Goal: Task Accomplishment & Management: Manage account settings

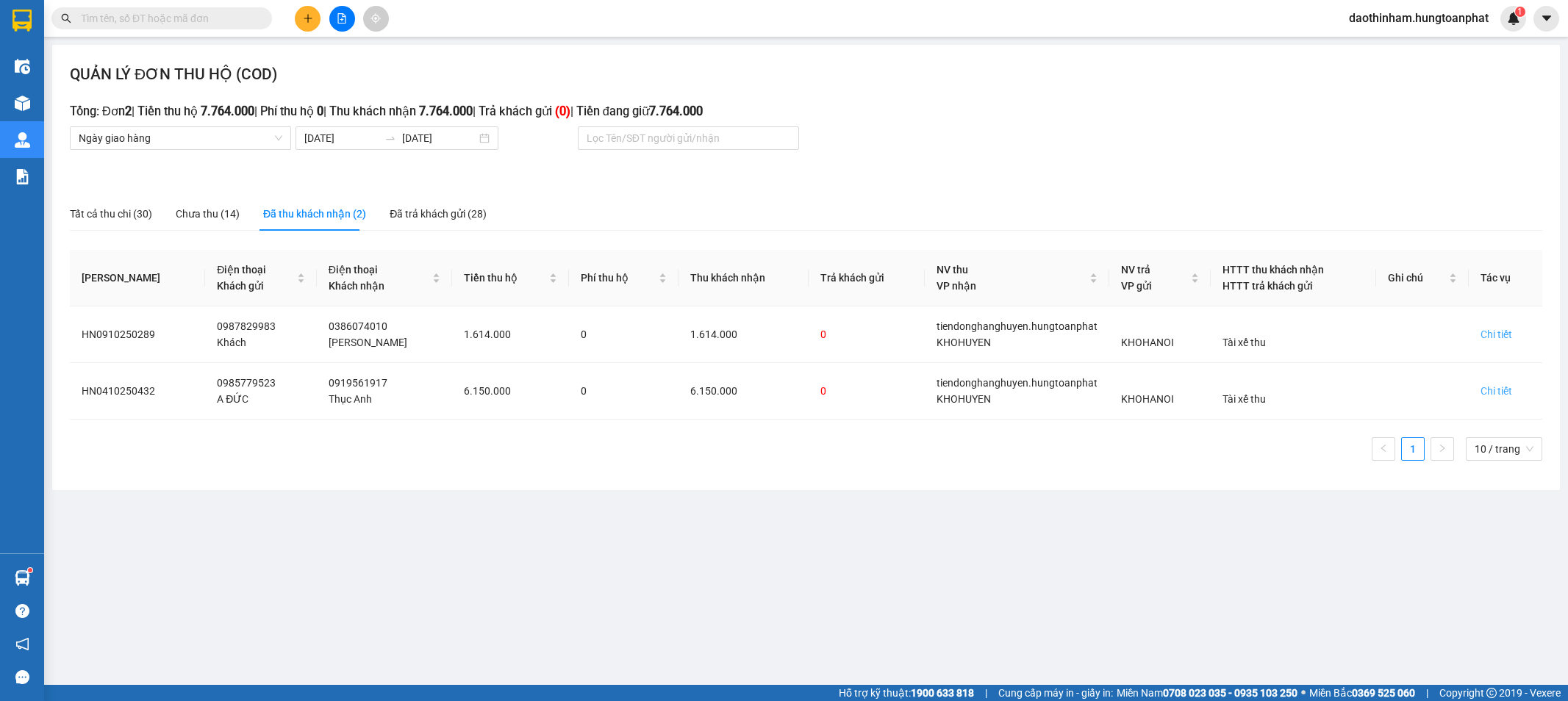
click at [113, 19] on input "text" at bounding box center [168, 18] width 173 height 16
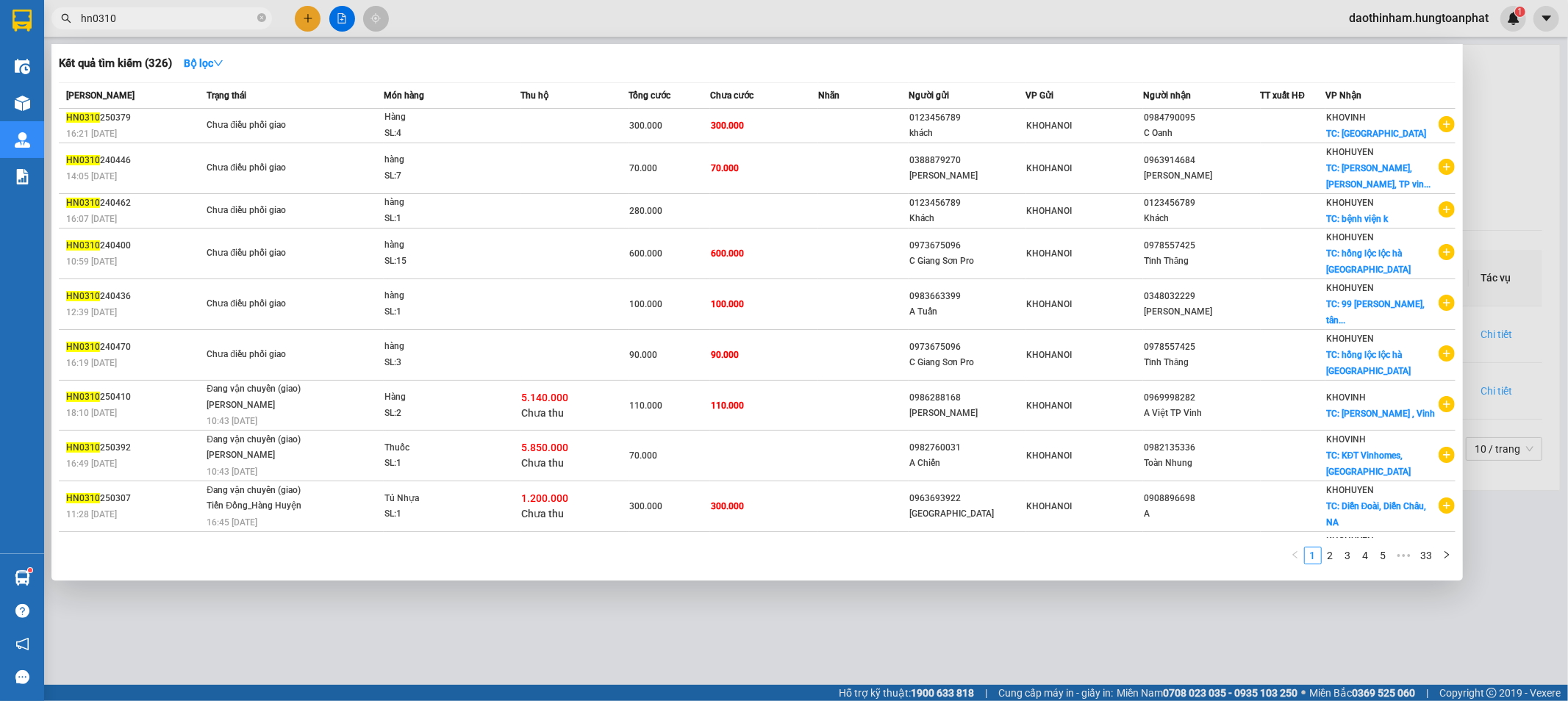
click at [188, 13] on input "hn0310" at bounding box center [168, 18] width 173 height 16
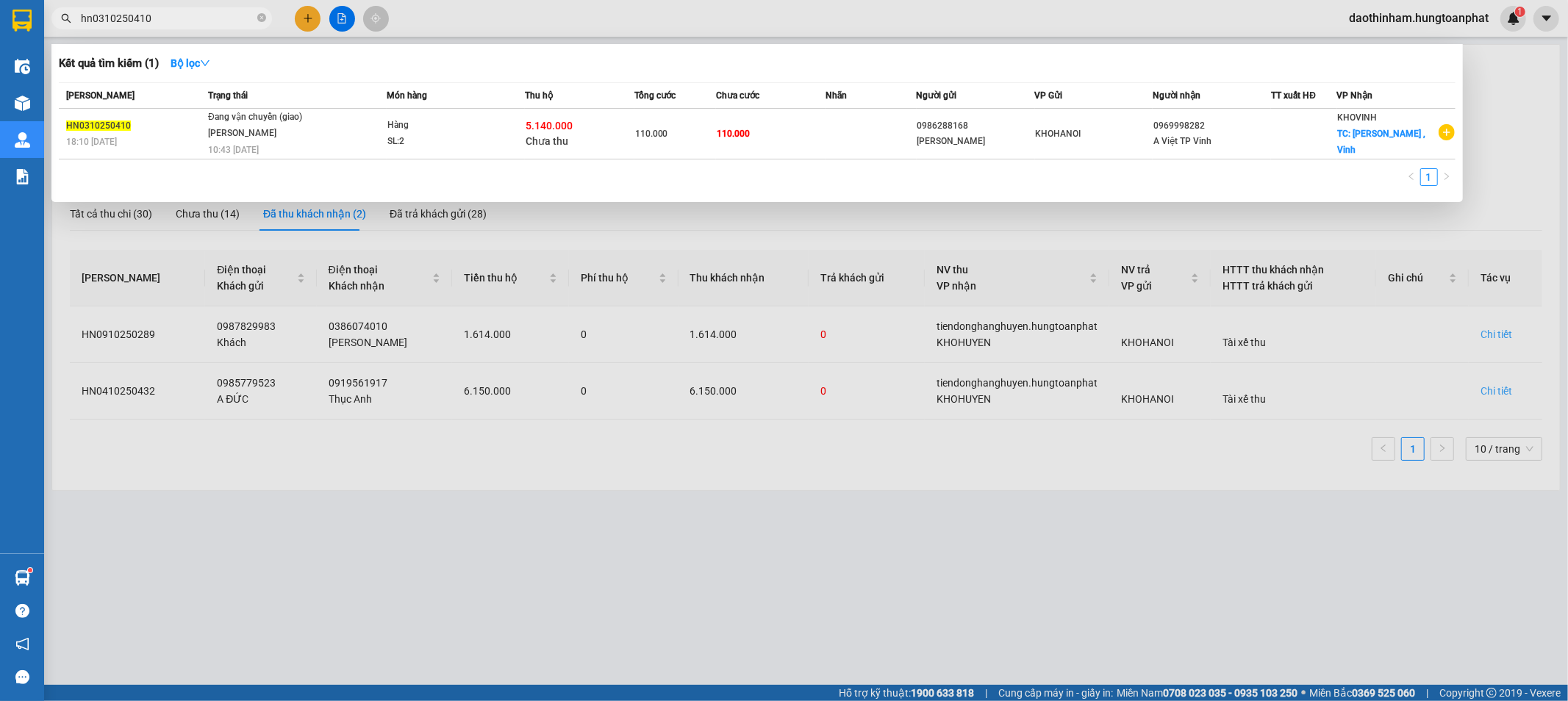
type input "hn0310250410"
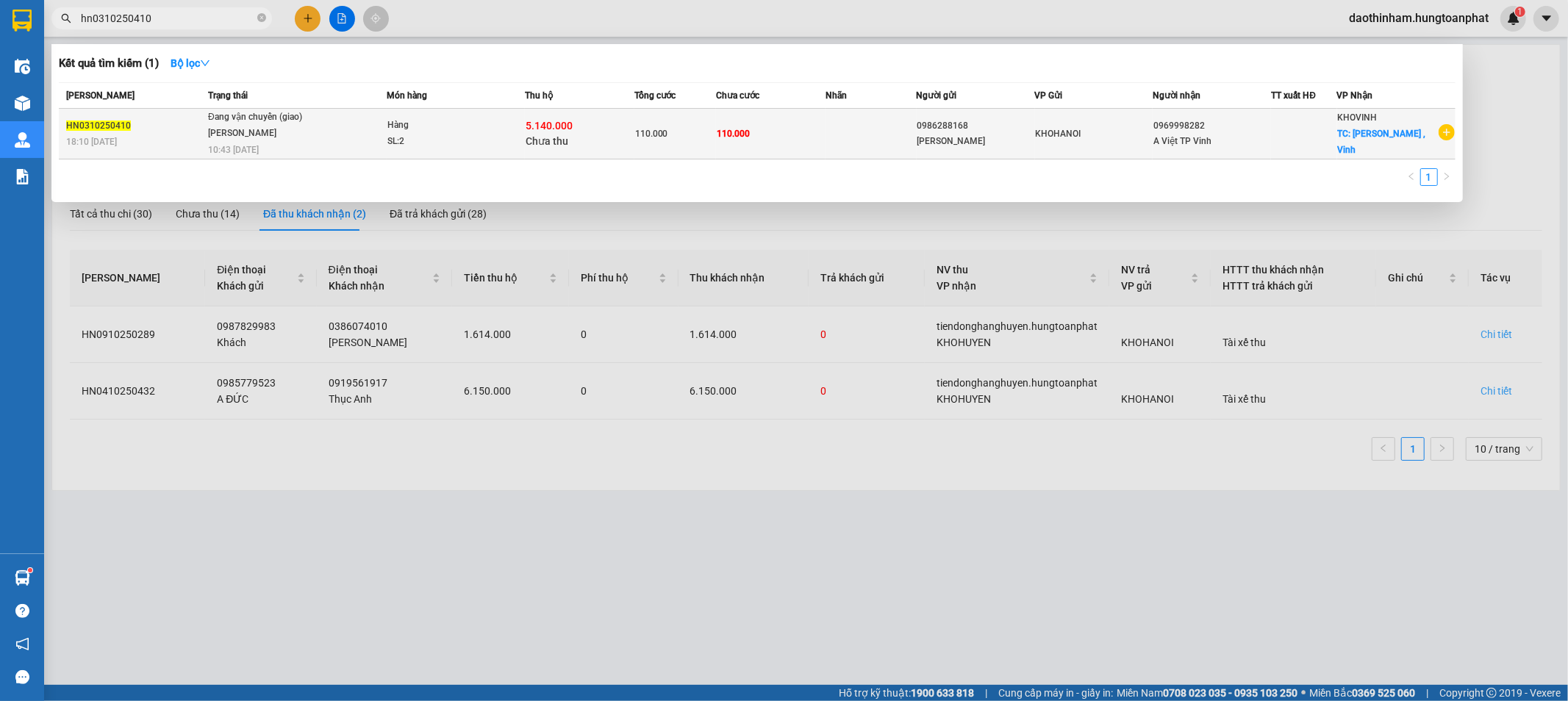
click at [555, 135] on span "Chưa thu" at bounding box center [547, 141] width 43 height 12
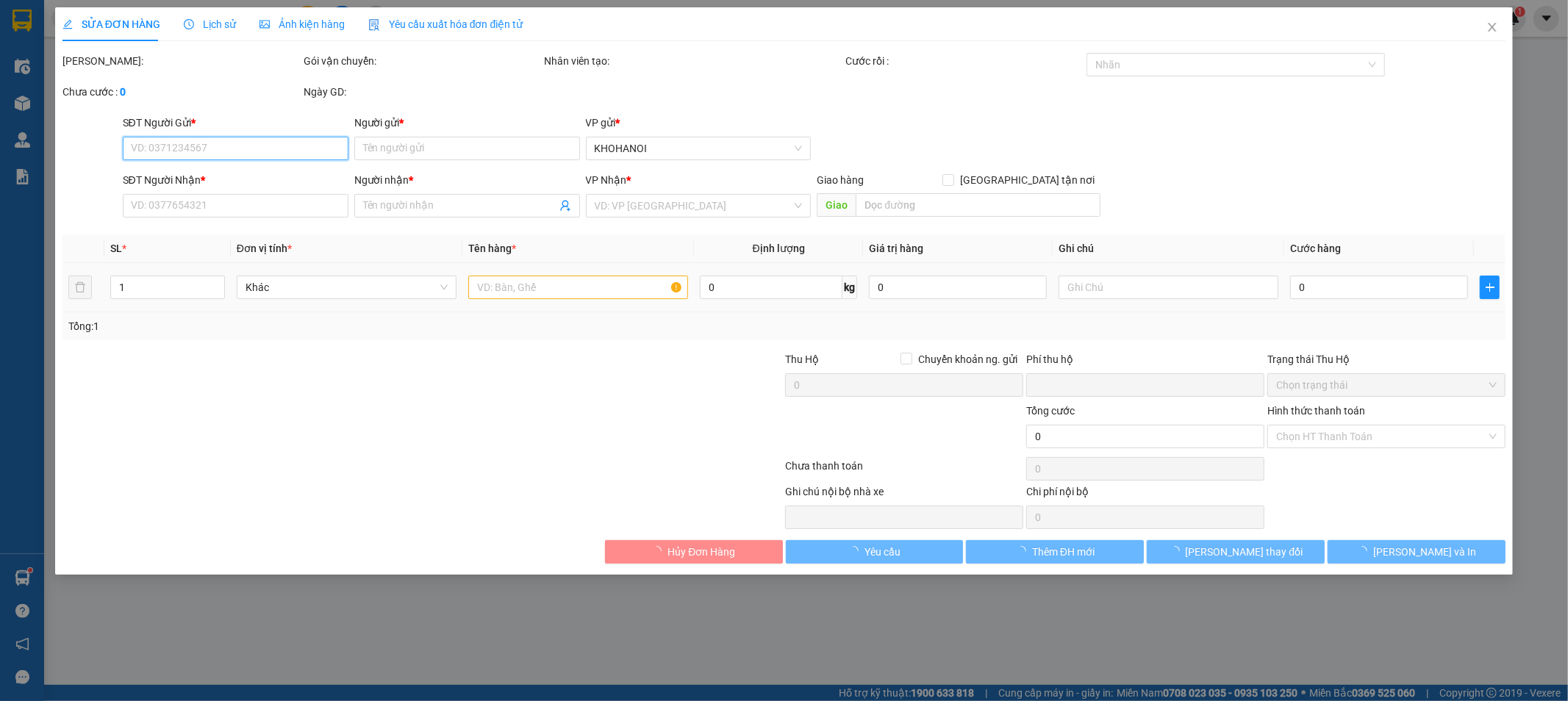
type input "0986288168"
type input "[PERSON_NAME]"
type input "0969998282"
type input "A Việt TP Vinh"
checkbox input "true"
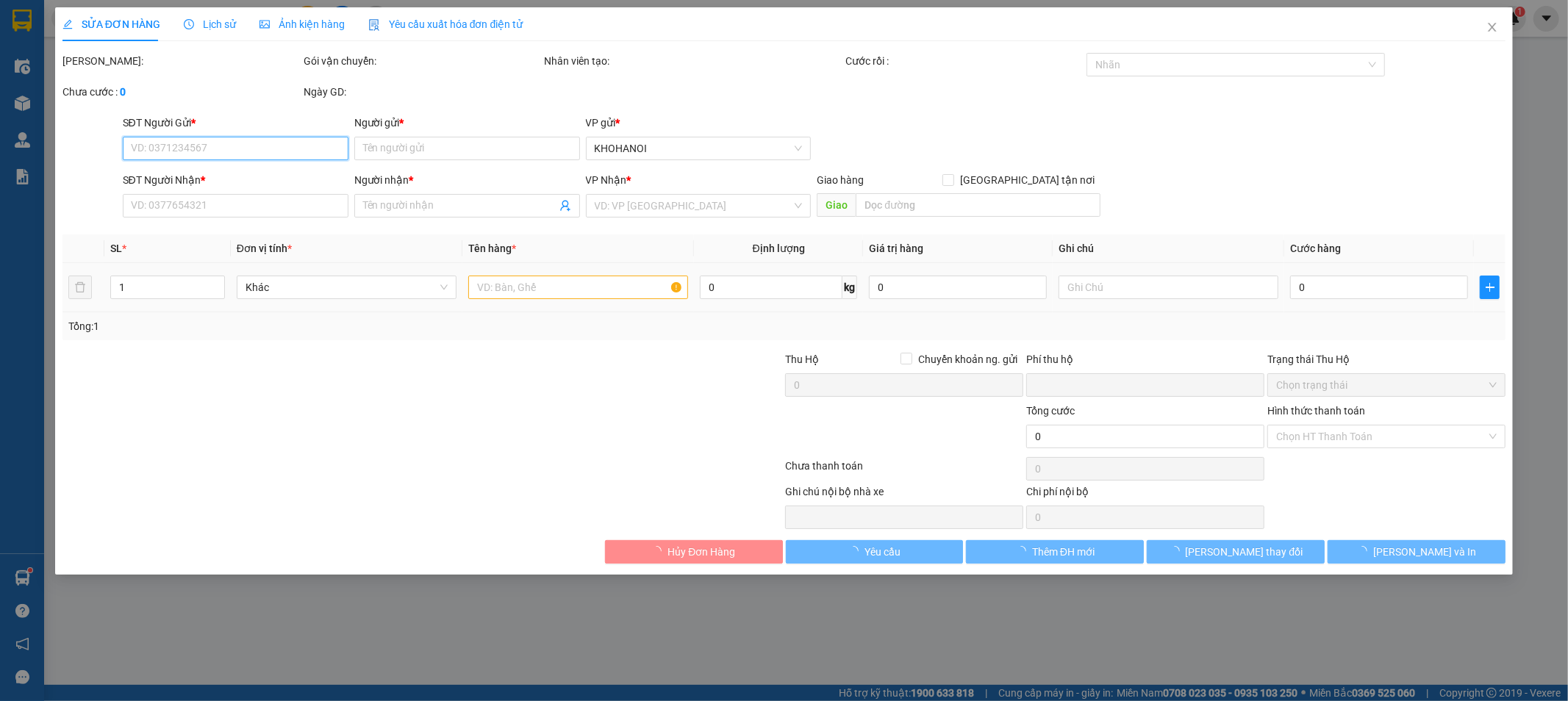
type input "Quán Bàu , Vinh"
type input "110.000"
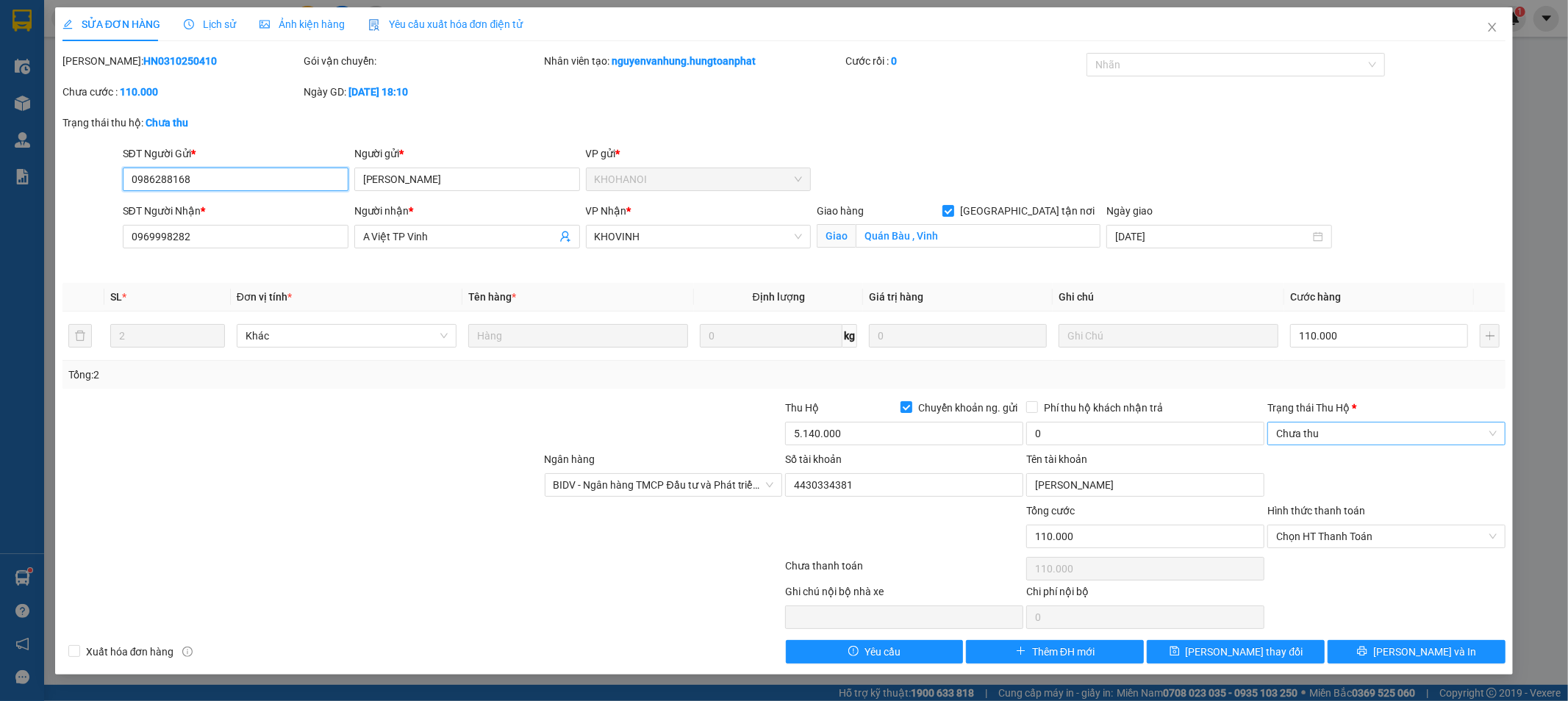
click at [1359, 430] on span "Chưa thu" at bounding box center [1387, 433] width 221 height 22
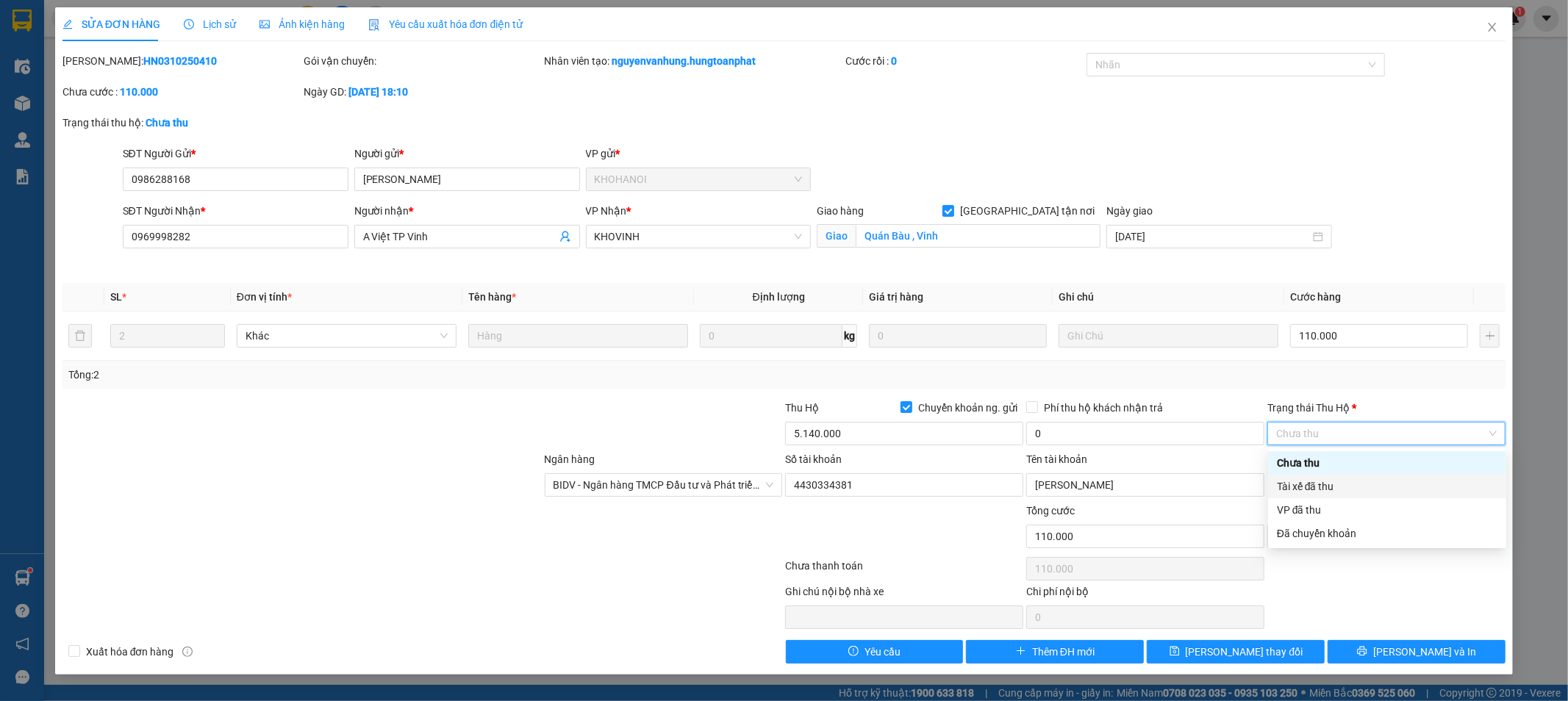
click at [1348, 488] on div "Tài xế đã thu" at bounding box center [1388, 486] width 221 height 16
click at [1156, 551] on div "Tổng cước 110.000" at bounding box center [1145, 528] width 238 height 51
click at [1311, 439] on span "Tài xế đã thu" at bounding box center [1387, 433] width 221 height 22
click at [1324, 486] on div "Tài xế đã thu" at bounding box center [1388, 486] width 221 height 16
click at [1204, 396] on div "Total Paid Fee 0 Total UnPaid Fee 110.000 Cash Collection Total Fee Mã ĐH: HN03…" at bounding box center [784, 358] width 1444 height 611
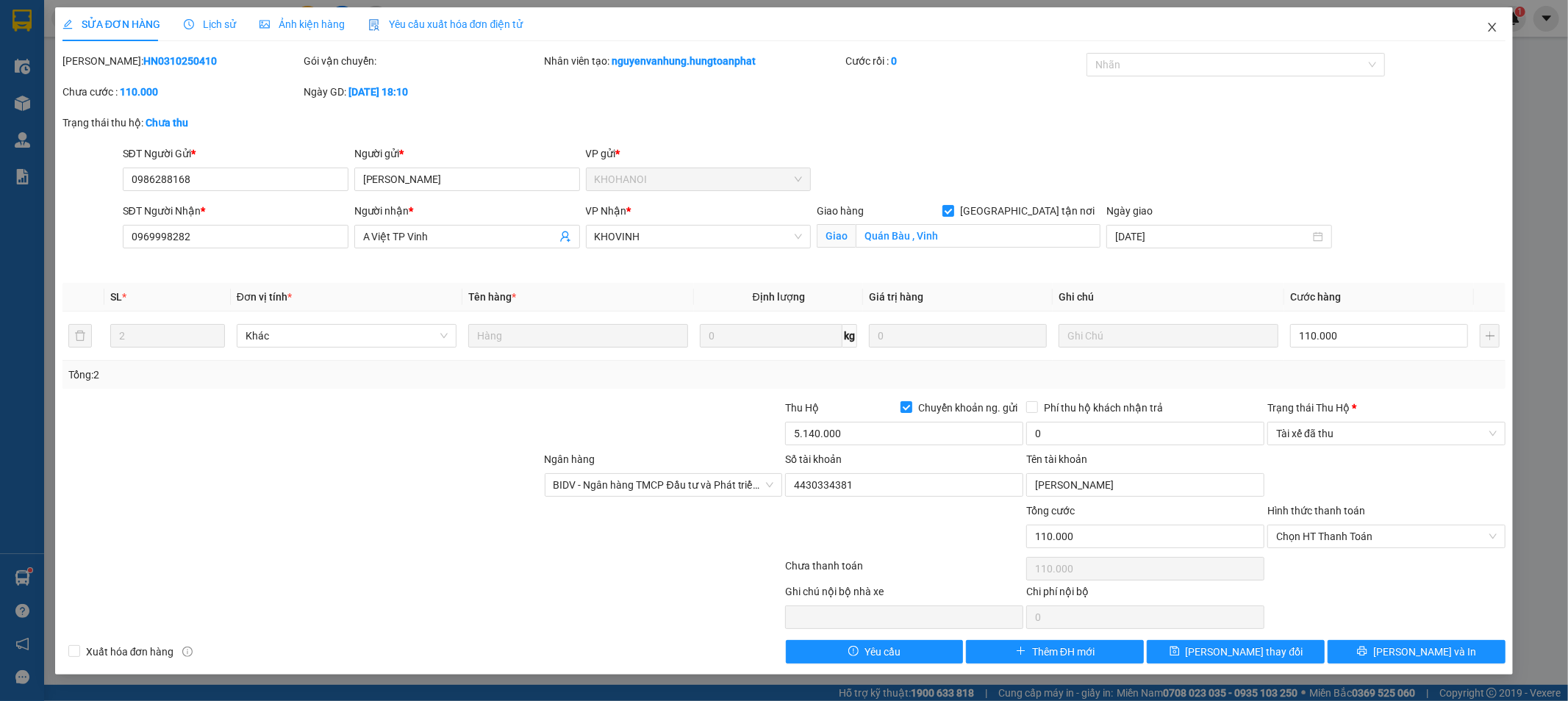
click at [1493, 31] on icon "close" at bounding box center [1493, 27] width 12 height 12
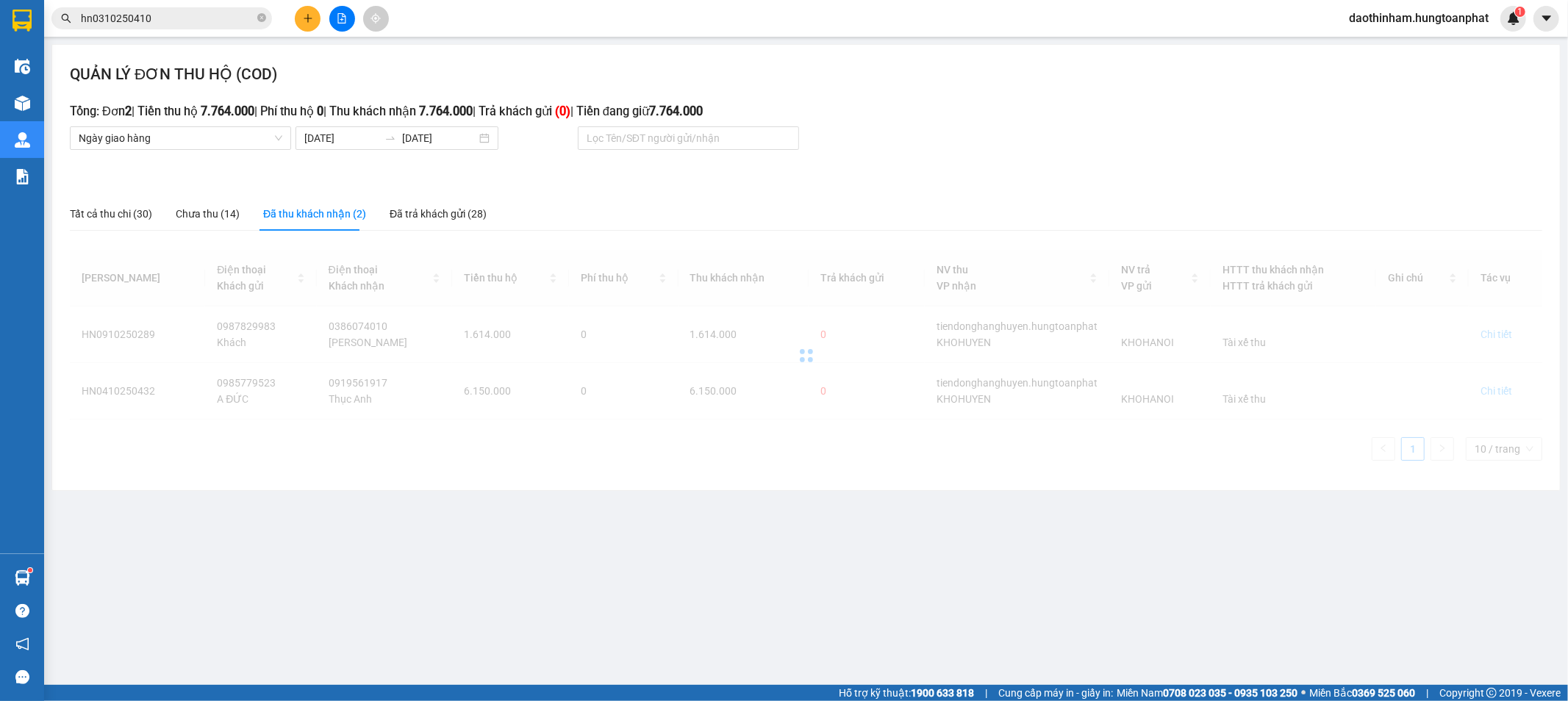
click at [187, 22] on input "hn0310250410" at bounding box center [168, 18] width 173 height 16
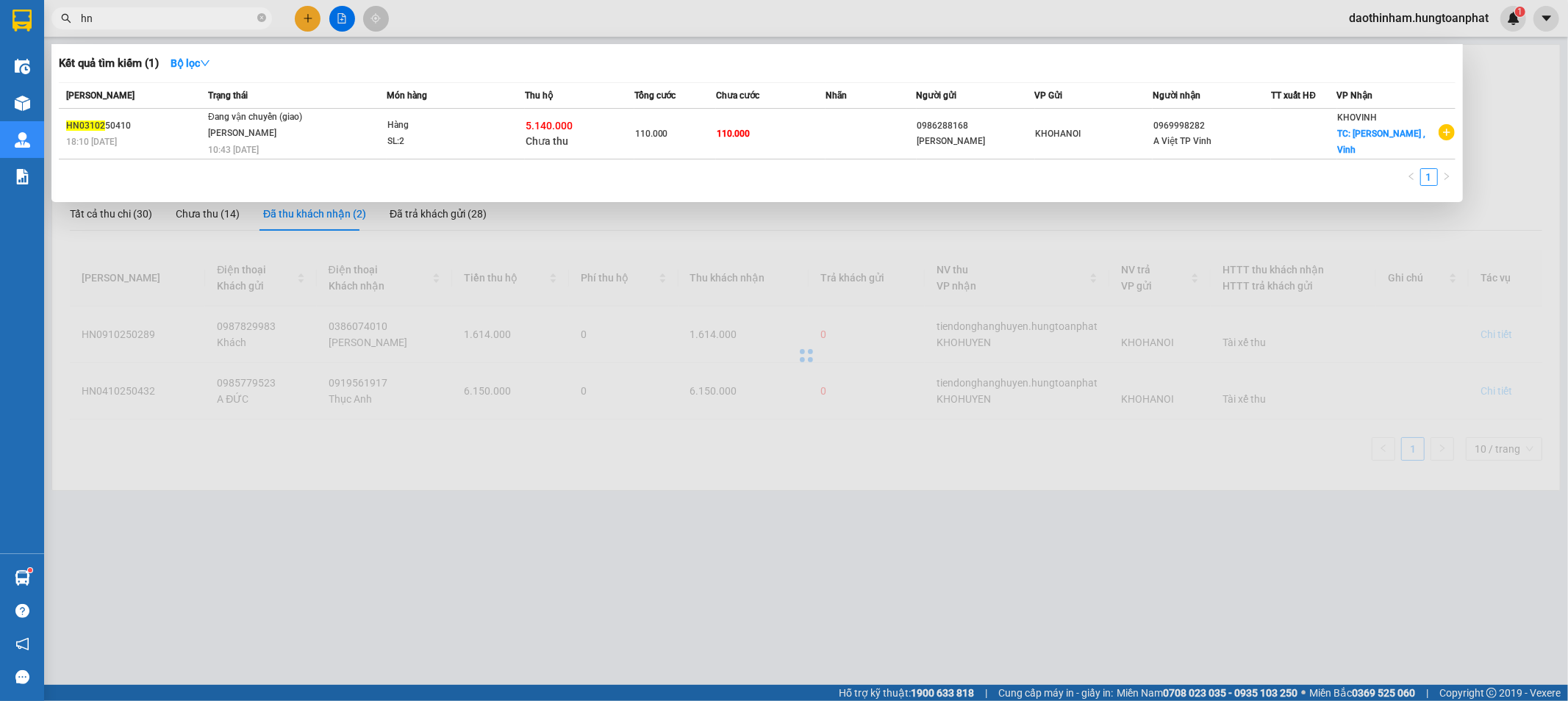
type input "h"
type input "hn0310250392"
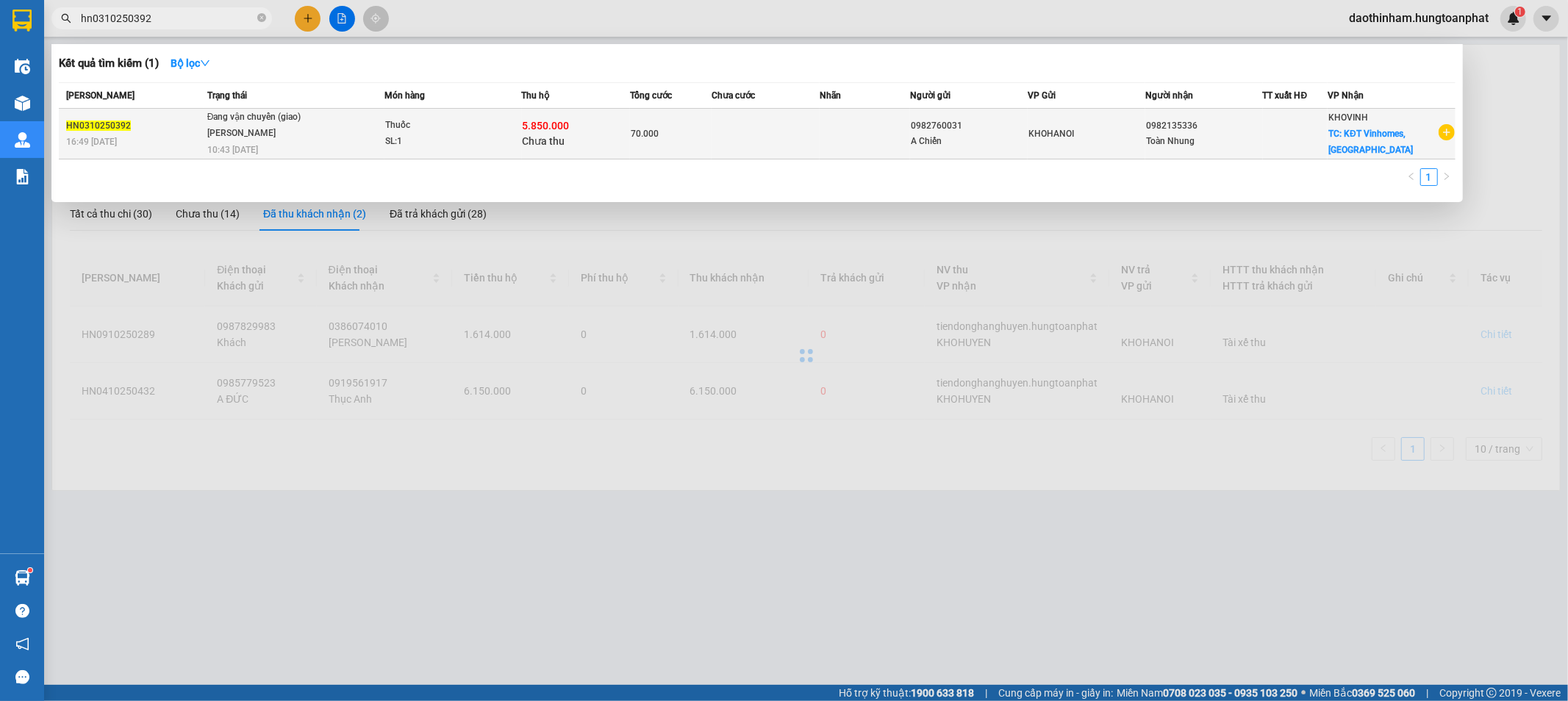
click at [557, 135] on span "Chưa thu" at bounding box center [544, 141] width 43 height 12
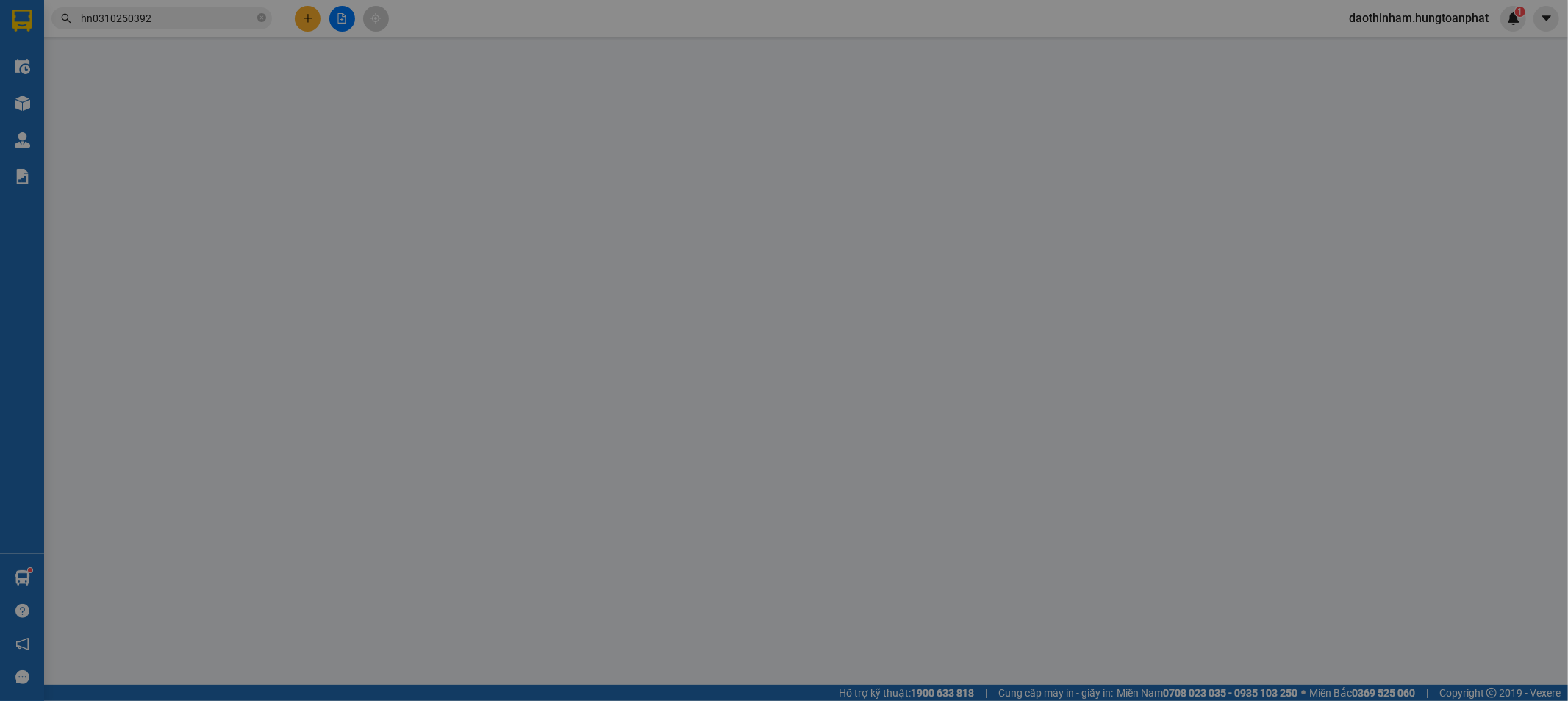
type input "0982760031"
type input "A Chiến"
type input "0982135336"
type input "Toàn Nhung"
checkbox input "true"
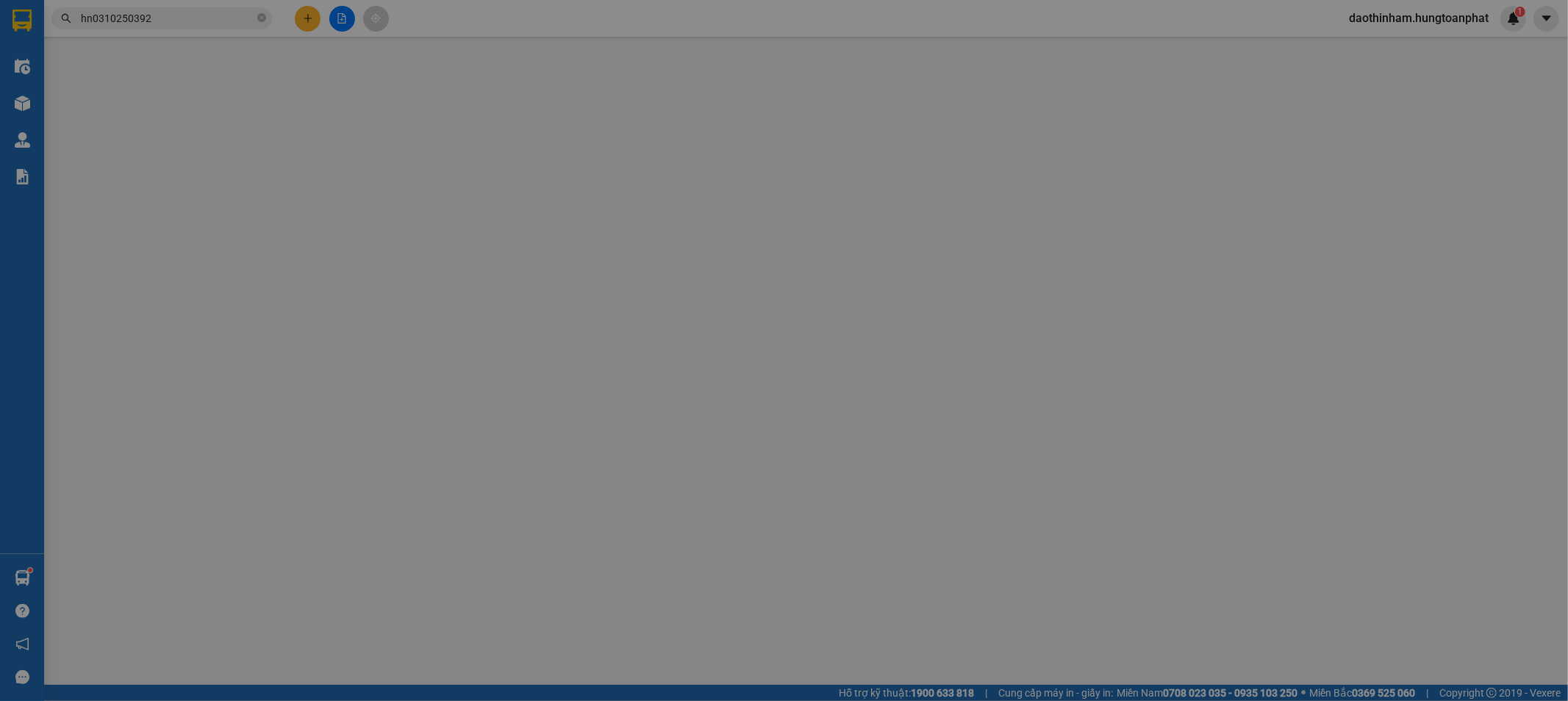
type input "KĐT Vinhomes, [GEOGRAPHIC_DATA]"
type input "70.000"
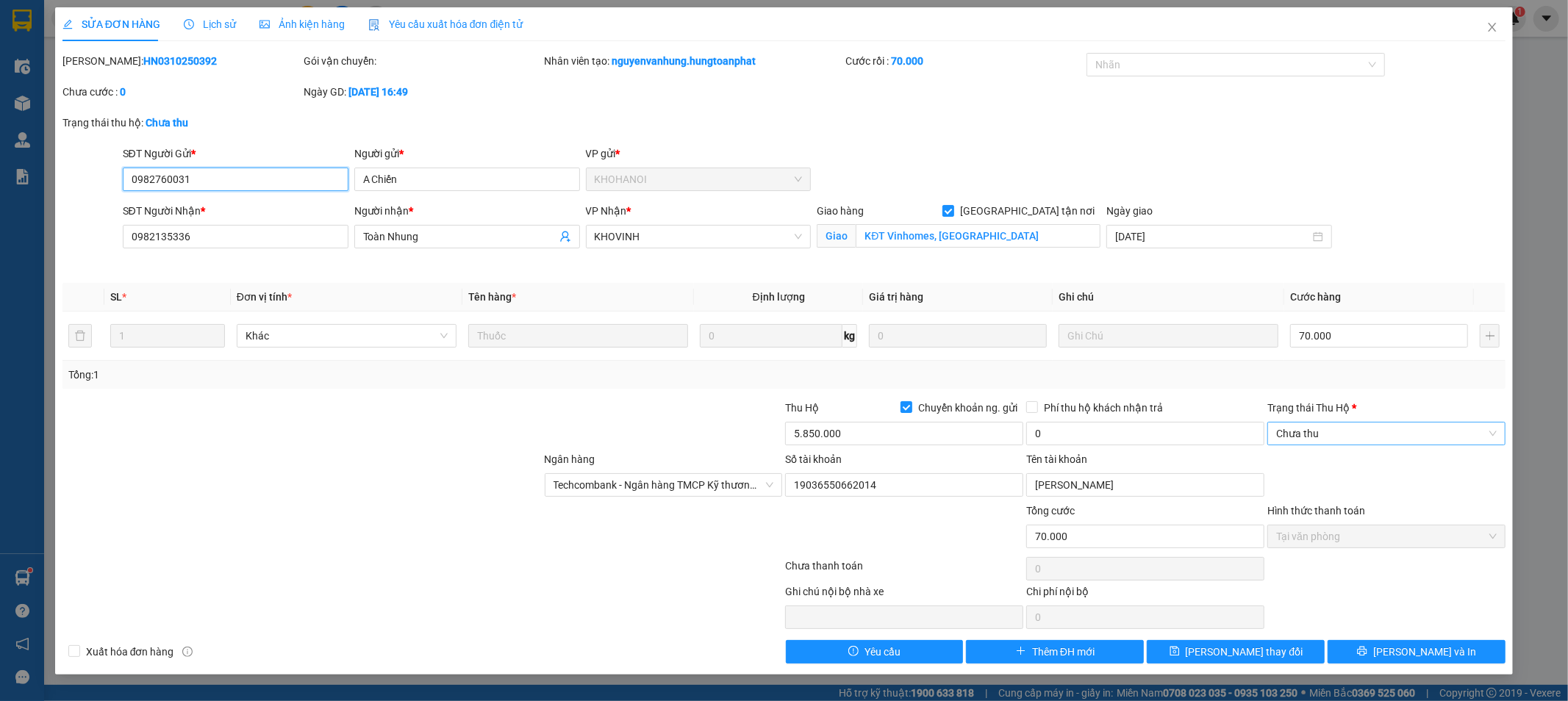
click at [1319, 435] on span "Chưa thu" at bounding box center [1387, 433] width 221 height 22
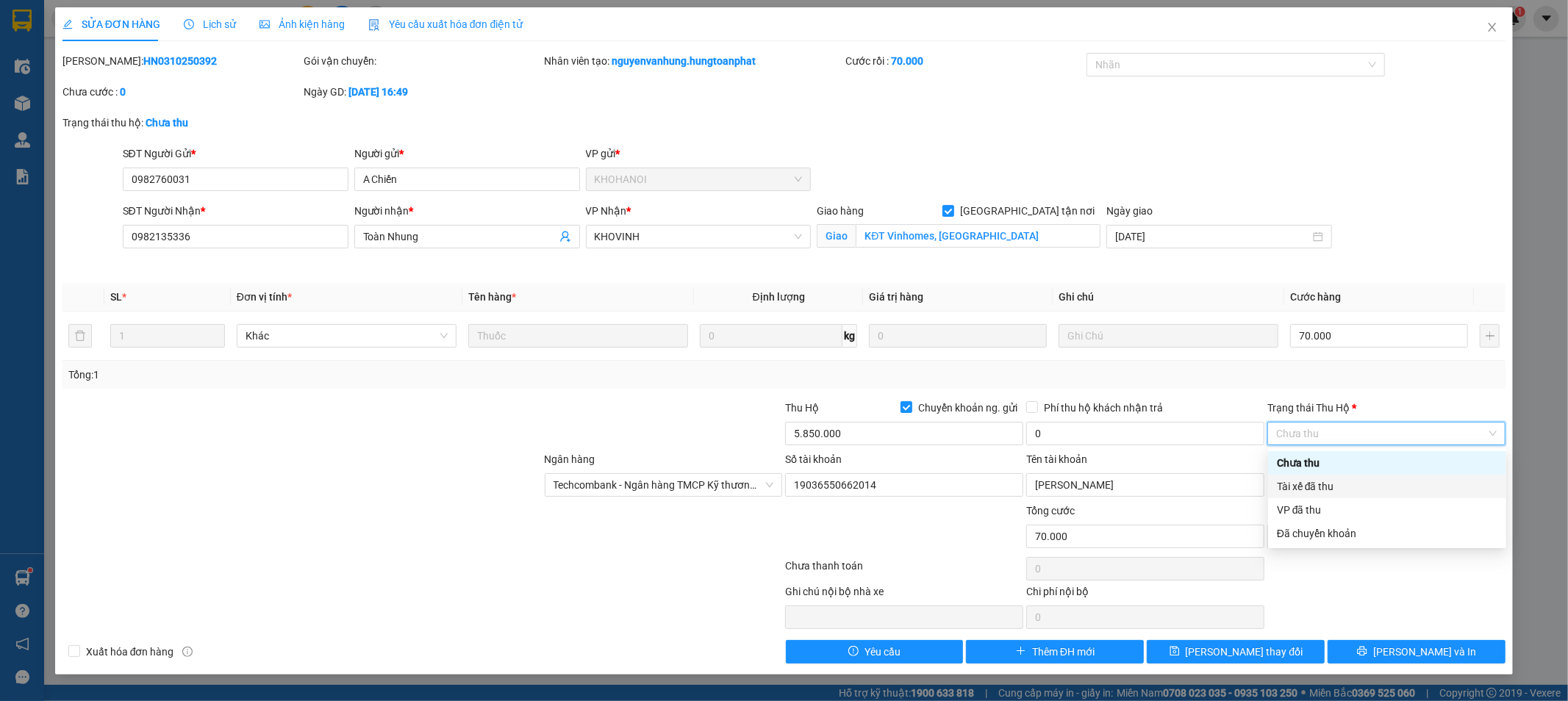
click at [1335, 486] on div "Tài xế đã thu" at bounding box center [1388, 486] width 221 height 16
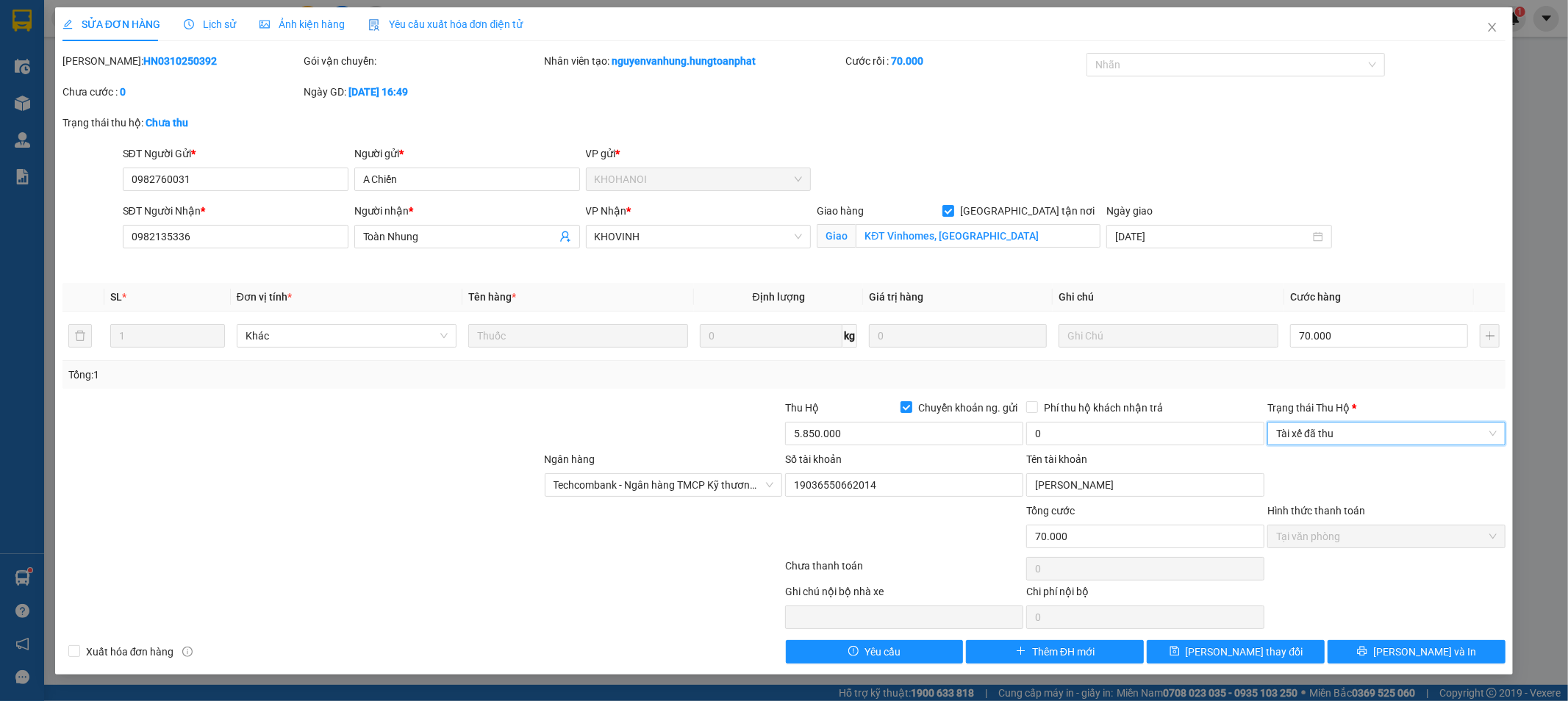
click at [1335, 430] on span "Tài xế đã thu" at bounding box center [1387, 433] width 221 height 22
click at [1354, 478] on div "Tài xế đã thu" at bounding box center [1388, 486] width 221 height 16
click at [1491, 30] on icon "close" at bounding box center [1493, 27] width 8 height 8
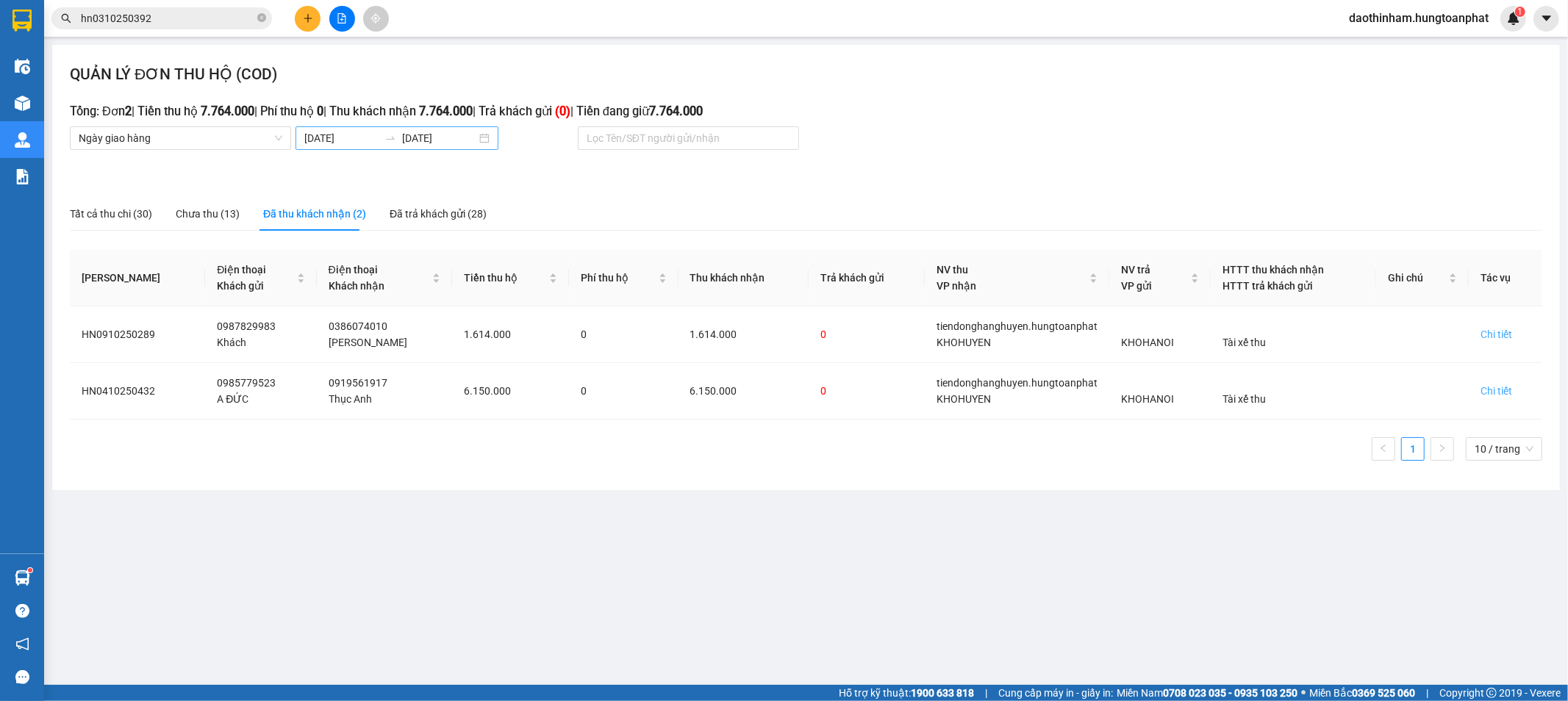
click at [356, 145] on input "[DATE]" at bounding box center [341, 138] width 74 height 16
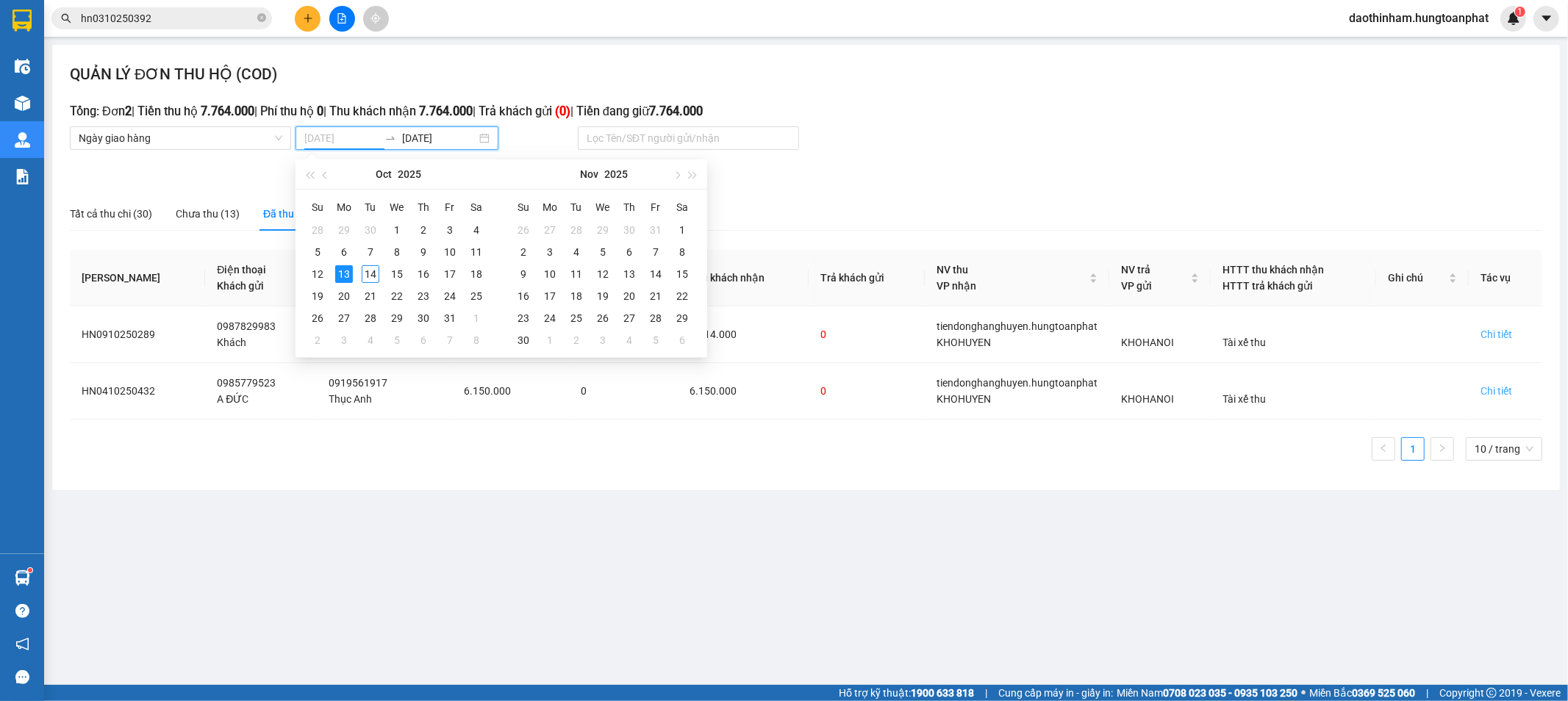
type input "[DATE]"
click at [344, 273] on div "13" at bounding box center [344, 273] width 18 height 18
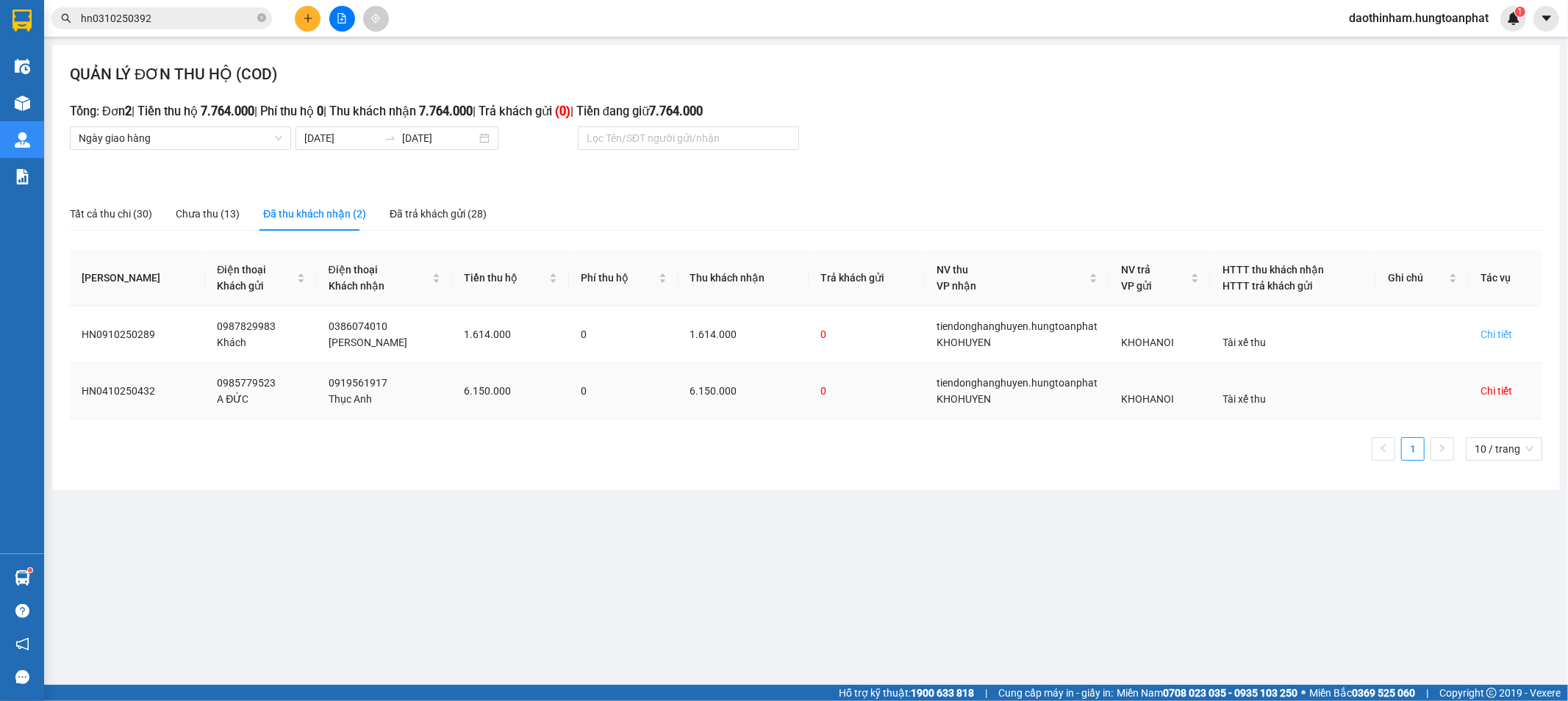
click at [1498, 391] on div "Chi tiết" at bounding box center [1497, 390] width 32 height 16
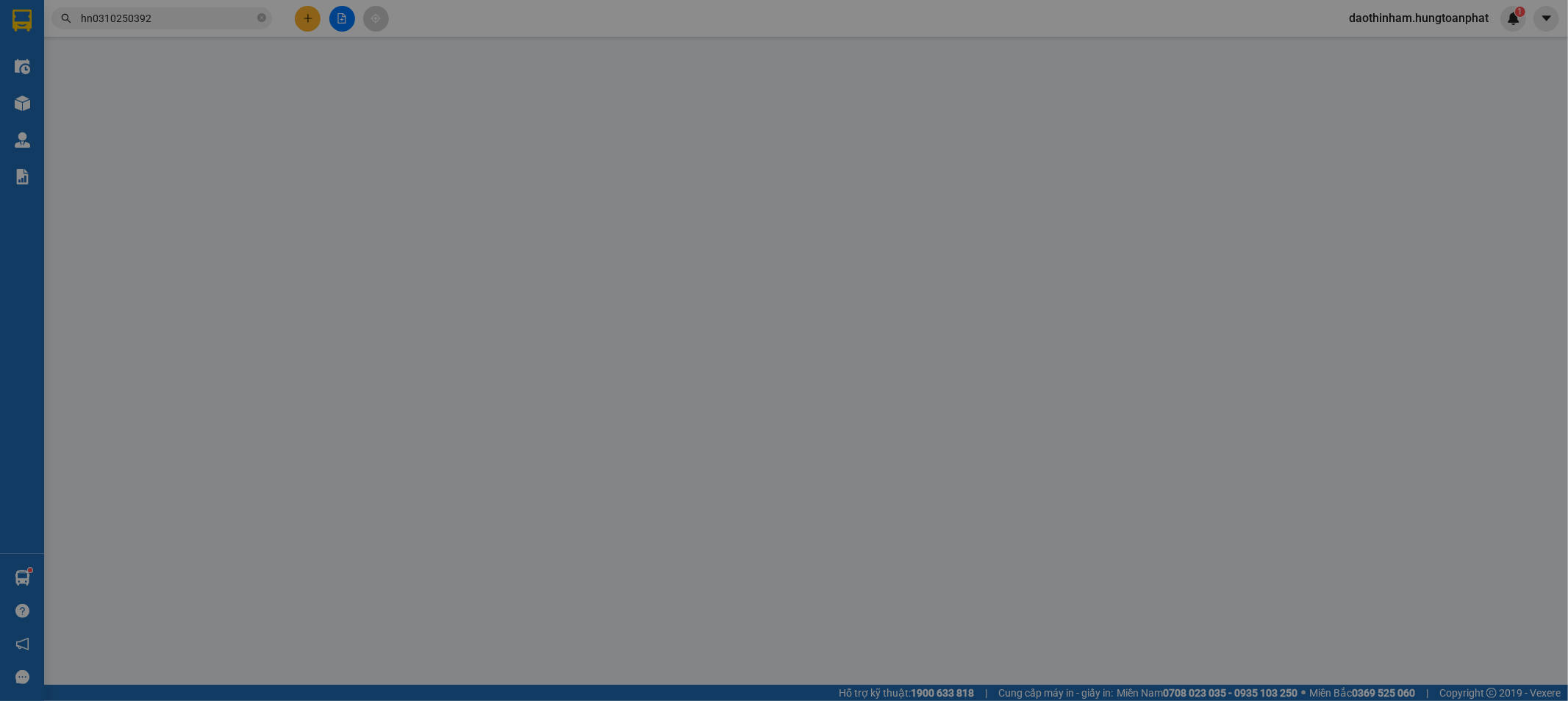
type input "0985779523"
type input "A ĐỨC"
type input "0919561917"
type input "Thục Anh"
checkbox input "true"
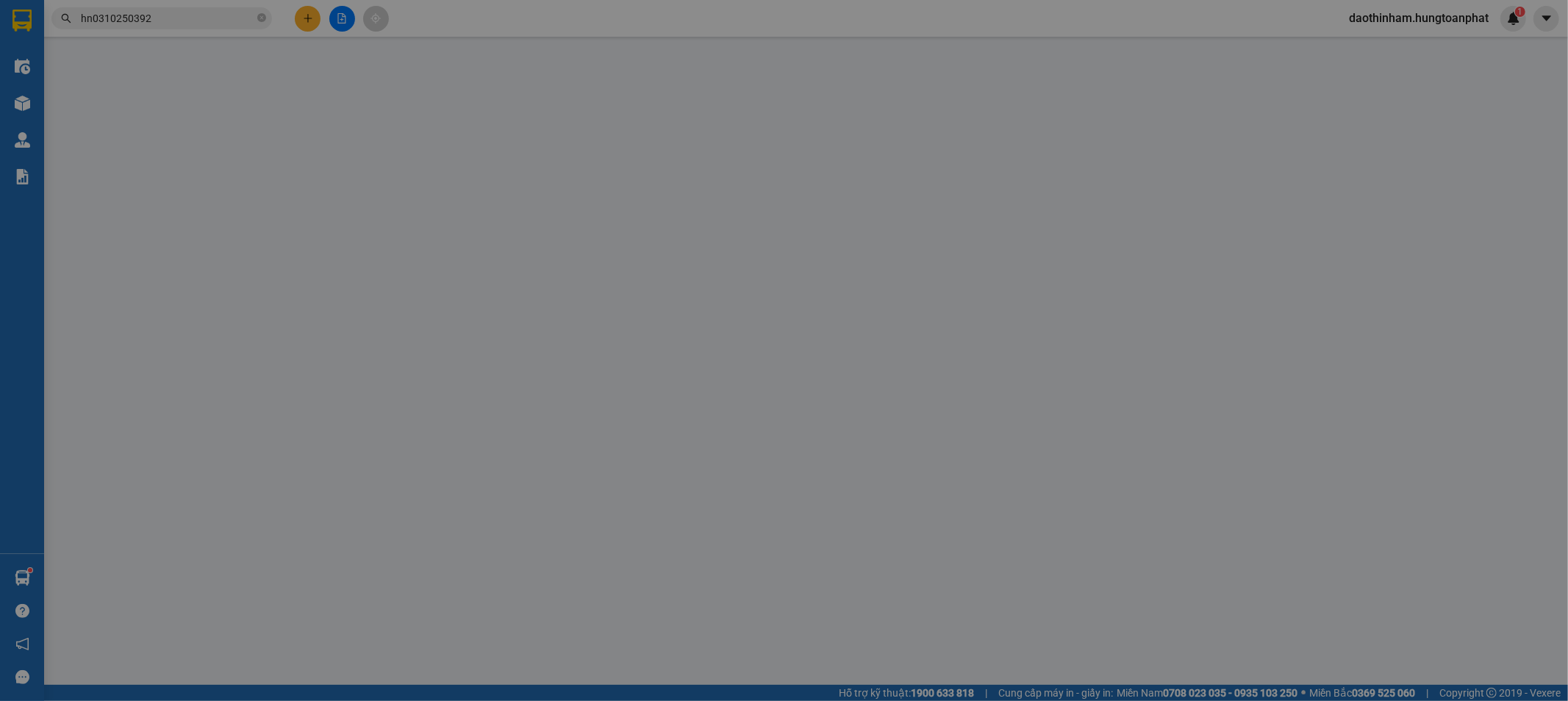
type input "Ngã 4 Sữa Vinamilk, [GEOGRAPHIC_DATA], [GEOGRAPHIC_DATA]"
checkbox input "true"
type input "6.150.000"
type input "0"
type input "350.000"
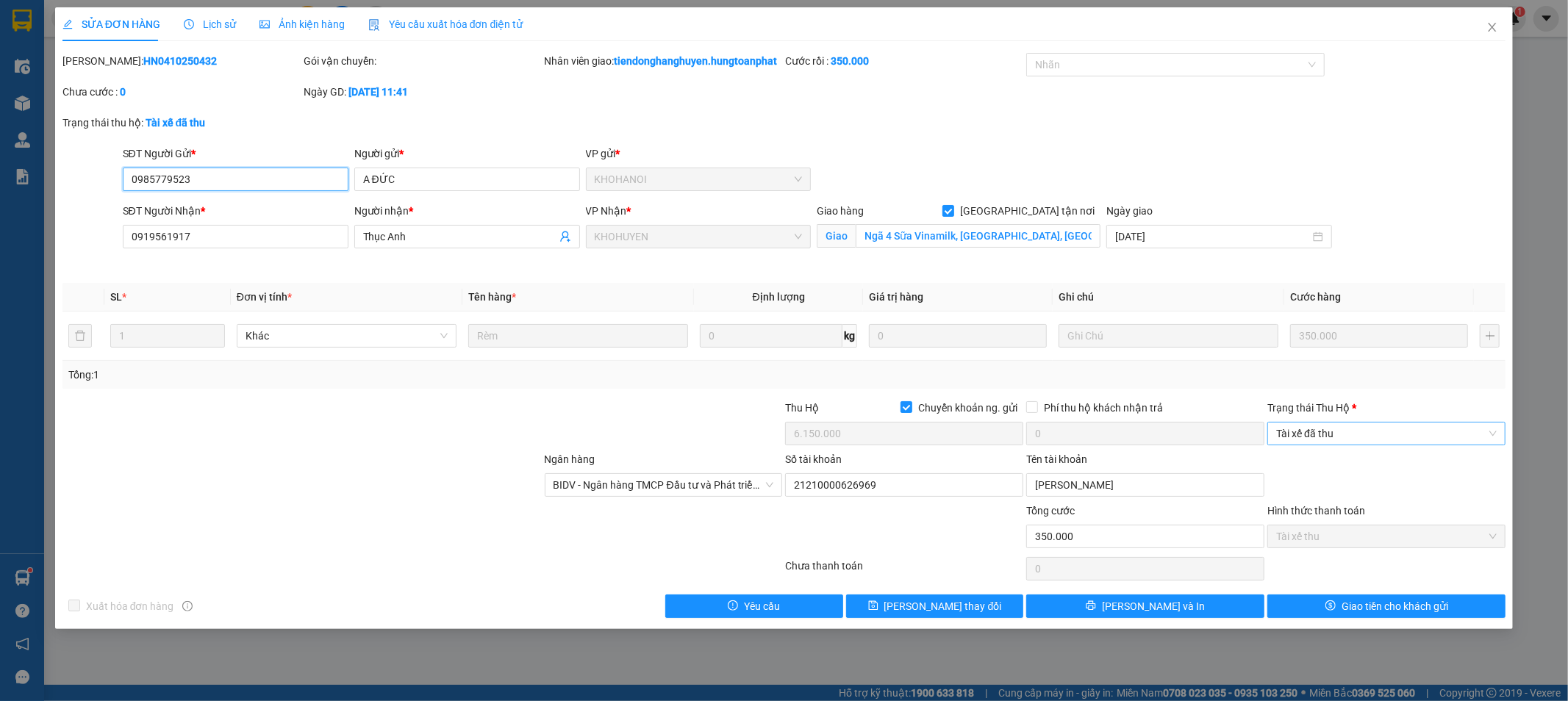
drag, startPoint x: 1303, startPoint y: 452, endPoint x: 1307, endPoint y: 460, distance: 8.9
click at [1303, 444] on span "Tài xế đã thu" at bounding box center [1387, 433] width 221 height 22
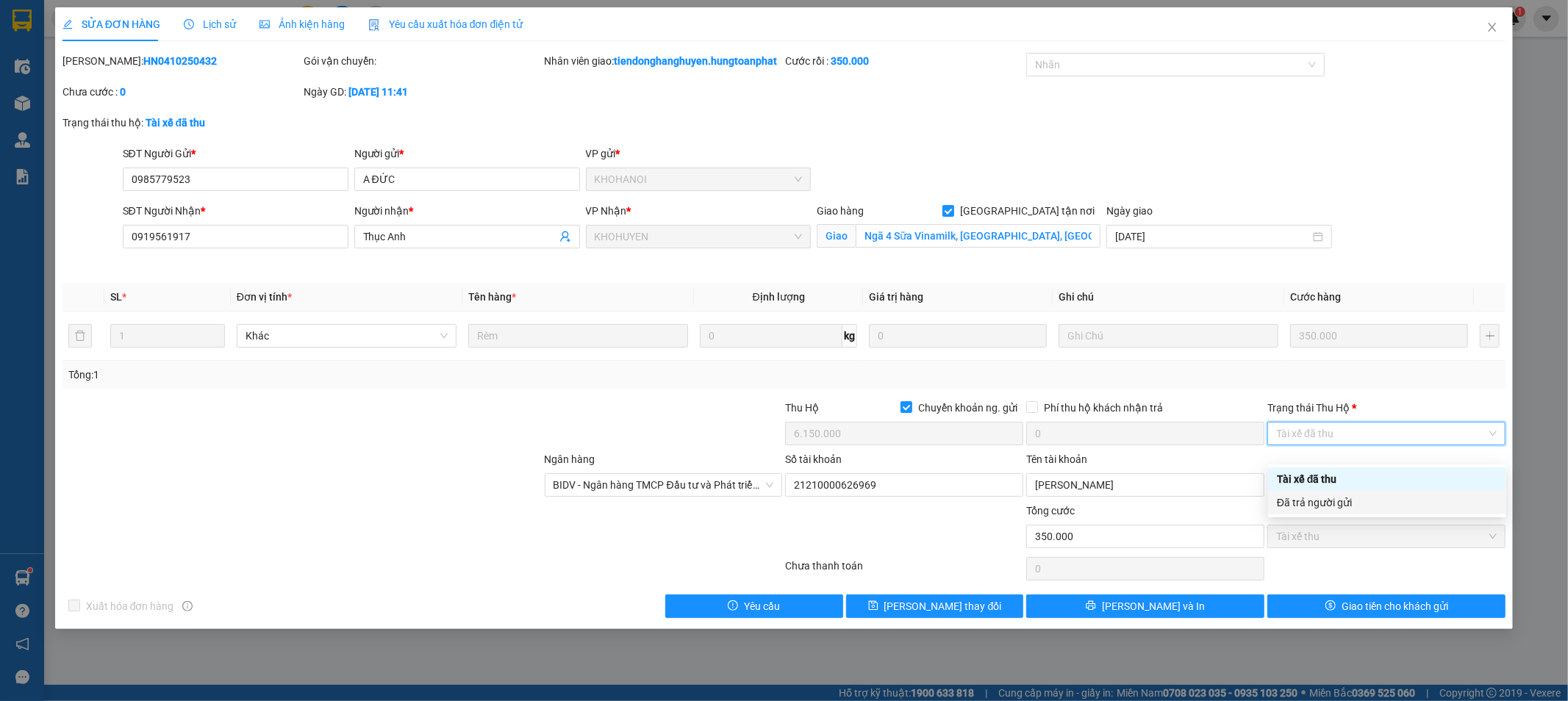
click at [1310, 505] on div "Đã trả người gửi" at bounding box center [1388, 502] width 221 height 16
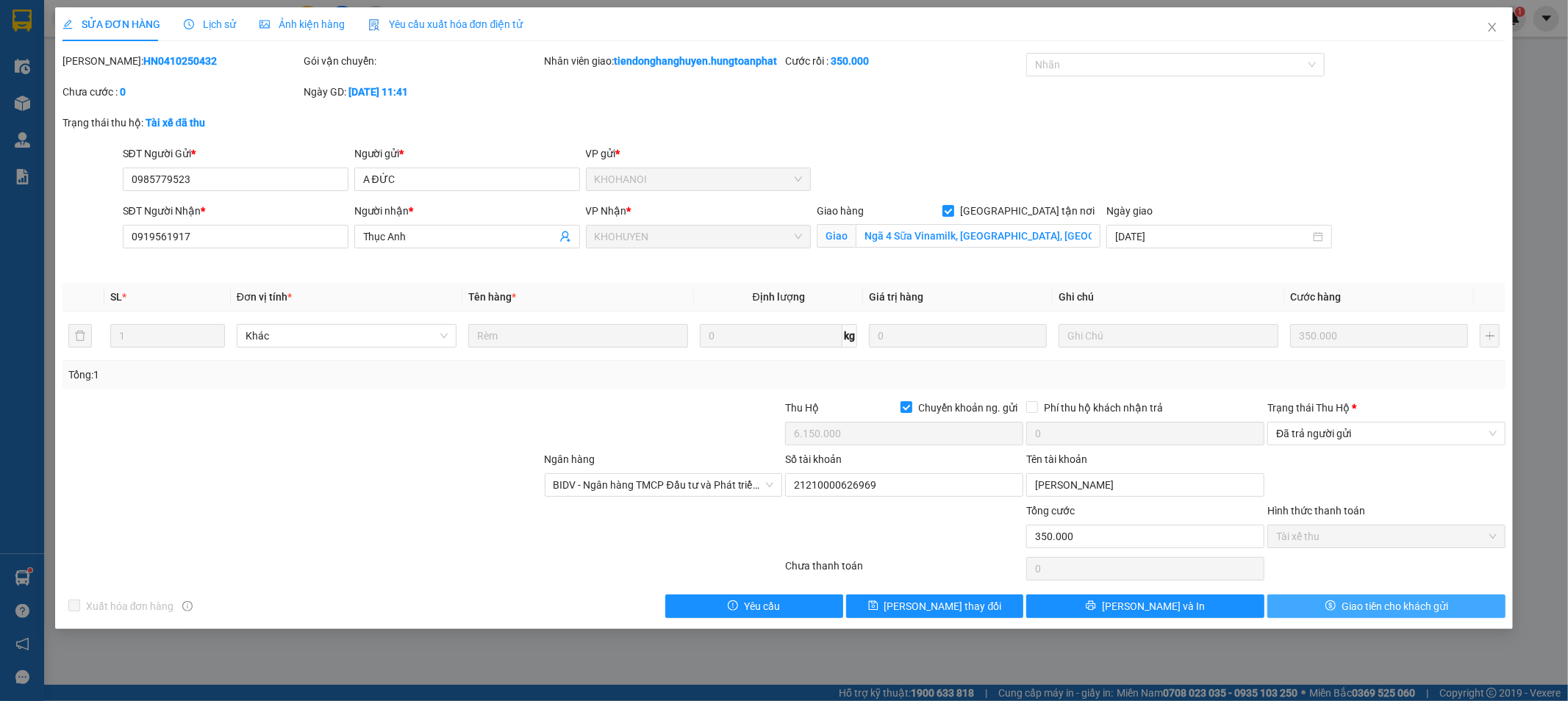
click at [1356, 614] on span "Giao tiền cho khách gửi" at bounding box center [1395, 606] width 107 height 16
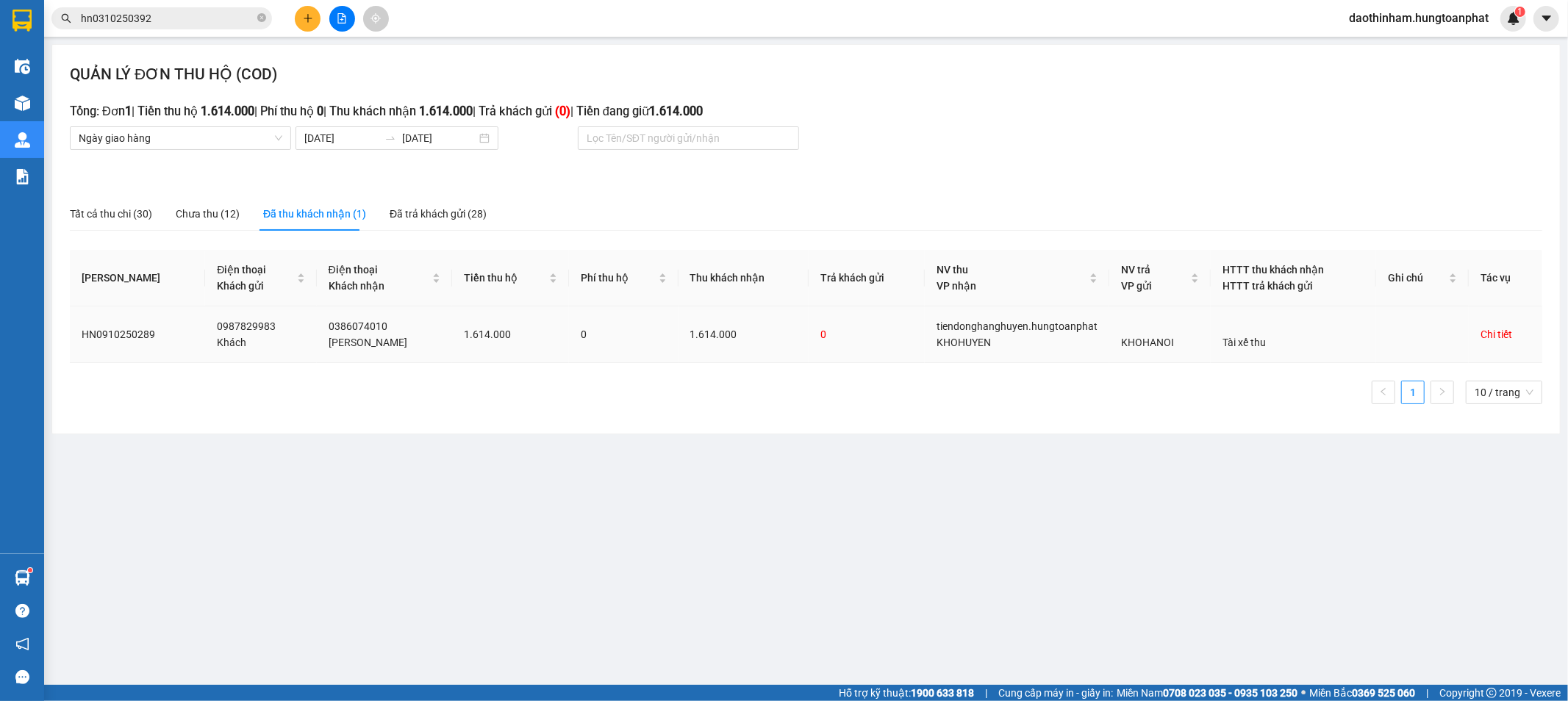
click at [1501, 337] on div "Chi tiết" at bounding box center [1497, 334] width 32 height 16
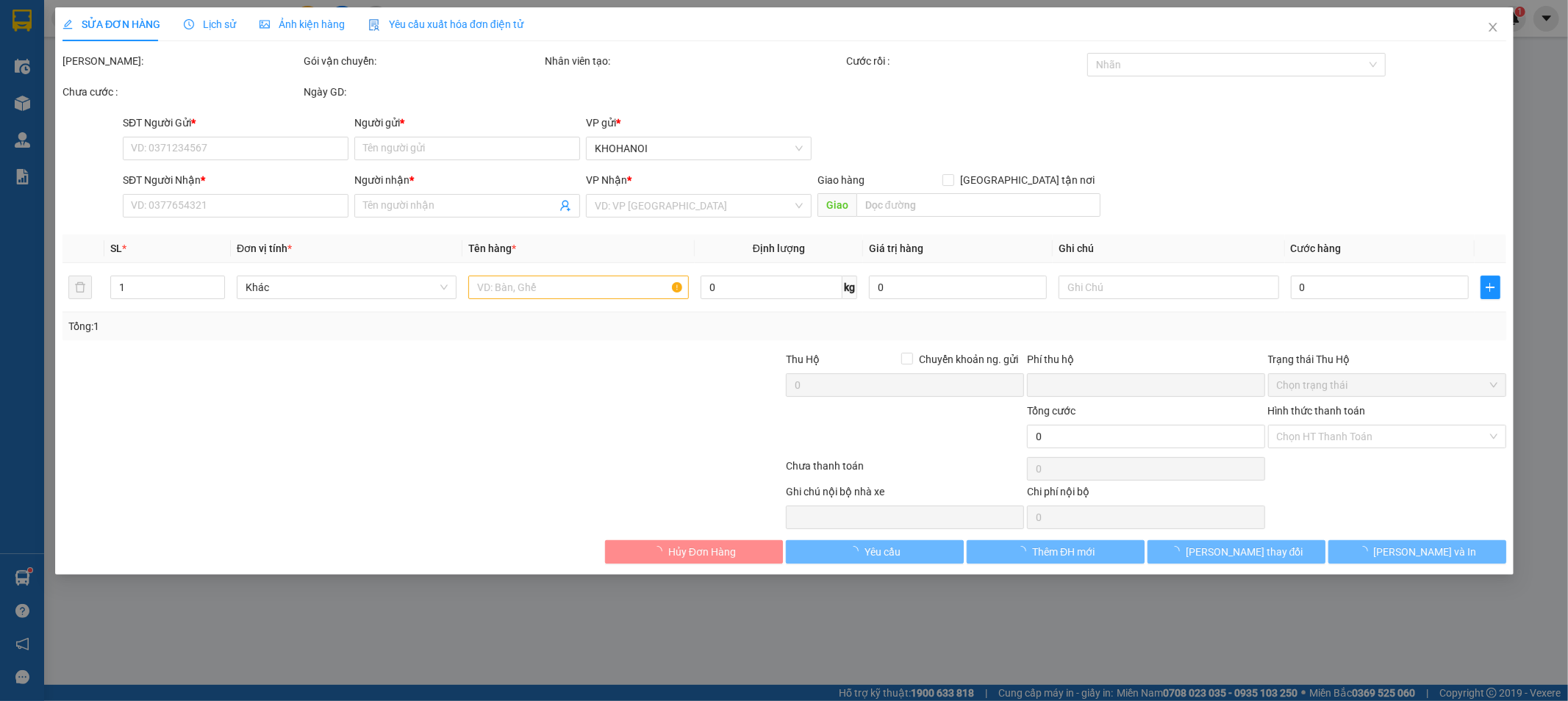
type input "0987829983"
type input "Khách"
type input "0386074010"
type input "[PERSON_NAME]"
checkbox input "true"
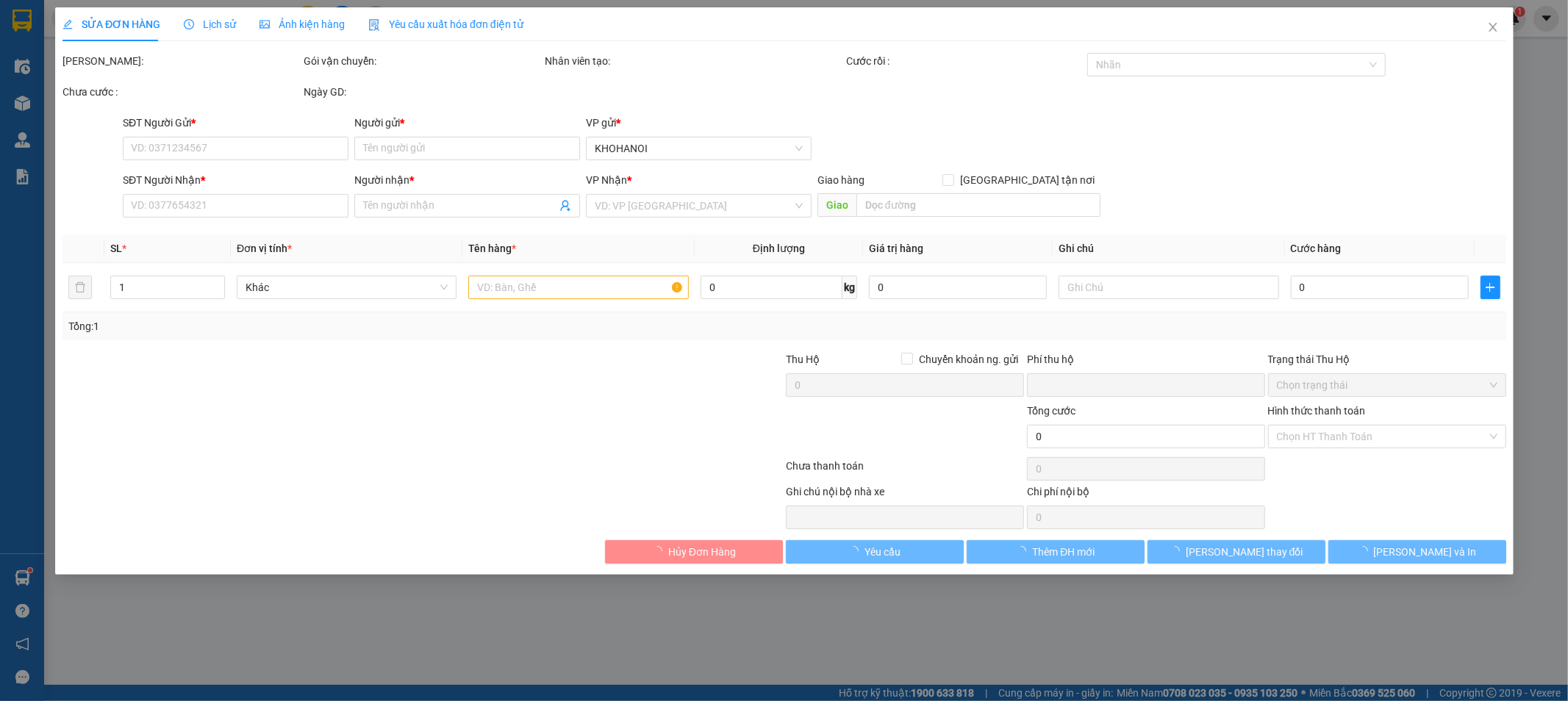
type input "6 Khối 3 Cữa Lò, NA"
checkbox input "true"
type input "1.614.000"
type input "0"
type input "300.000"
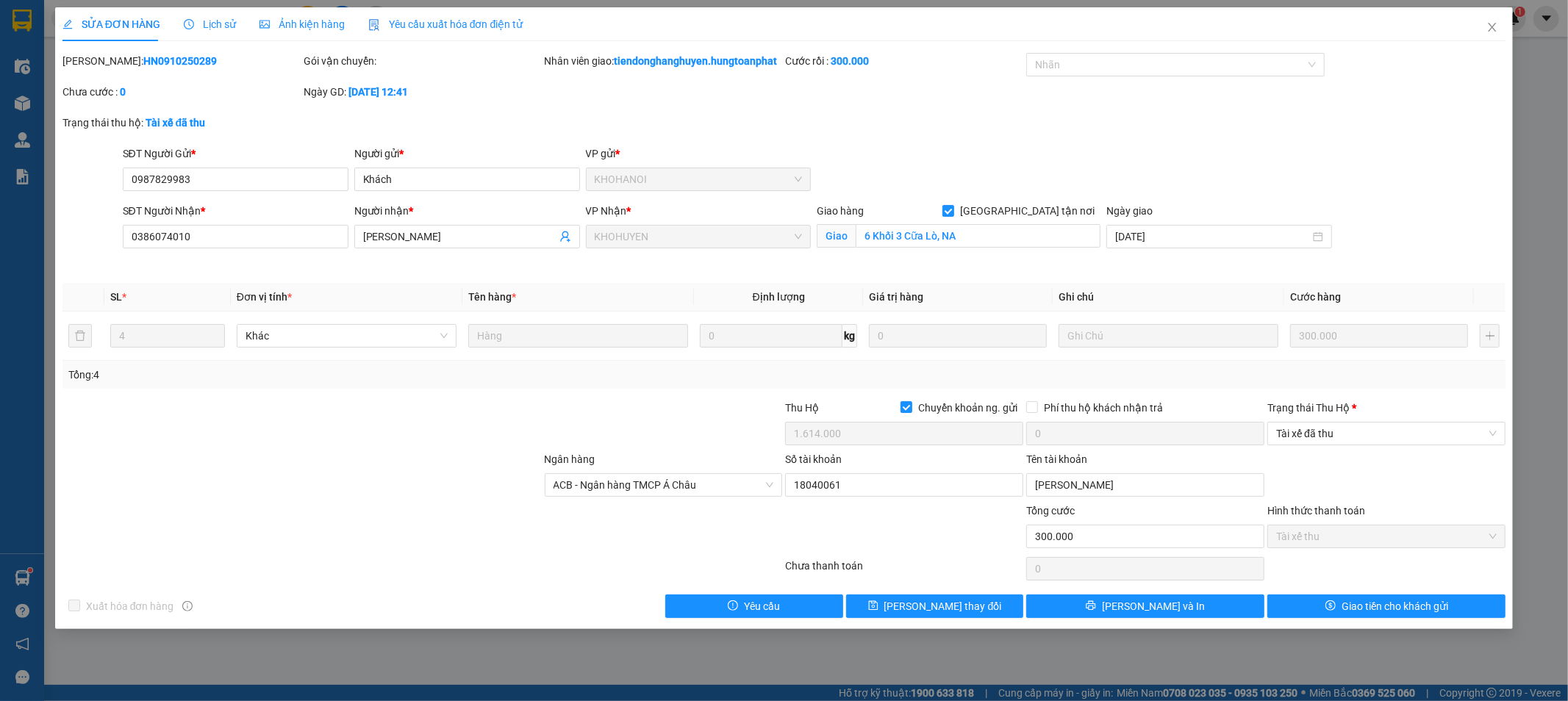
click at [1363, 451] on div "Trạng thái Thu Hộ * Tài xế đã thu" at bounding box center [1386, 425] width 238 height 51
click at [1365, 444] on span "Tài xế đã thu" at bounding box center [1387, 433] width 221 height 22
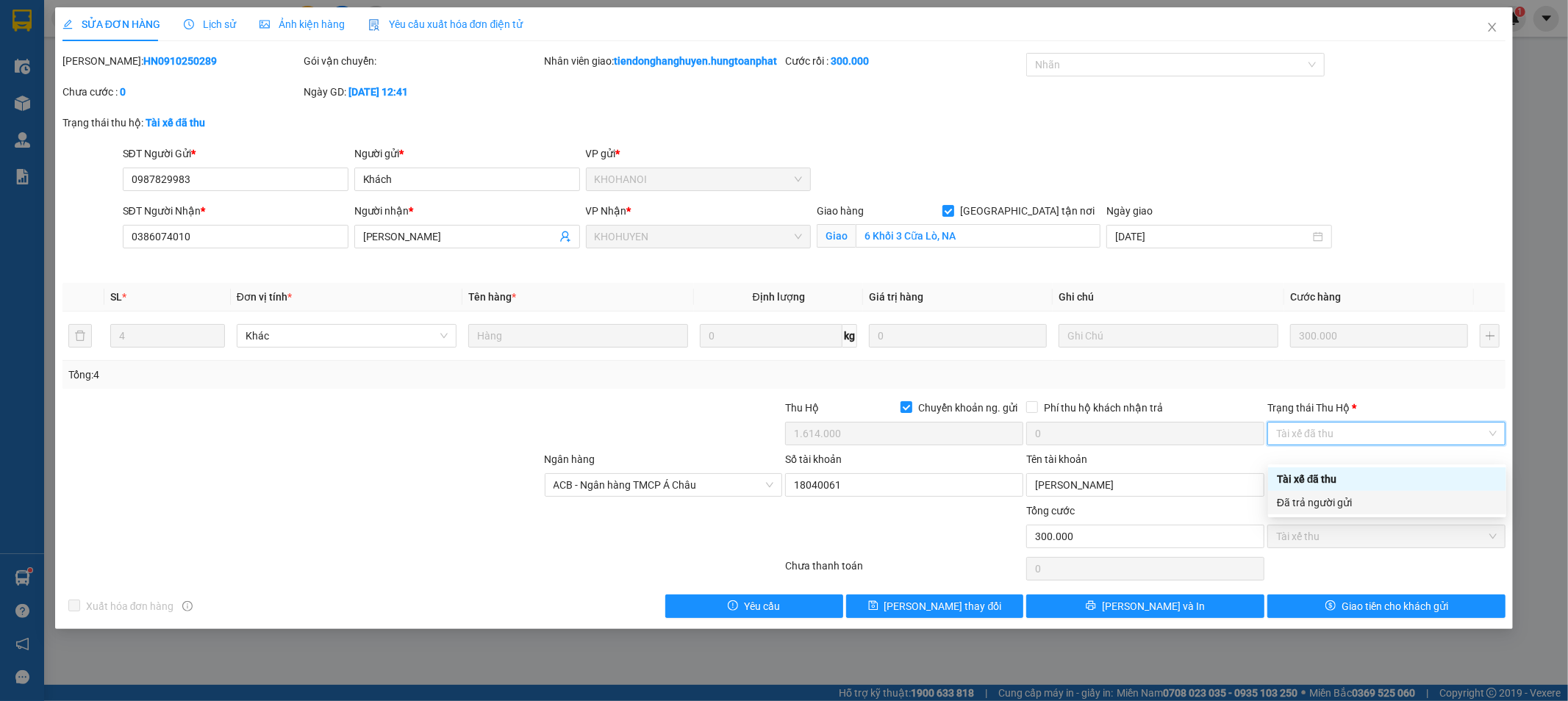
click at [1357, 505] on div "Đã trả người gửi" at bounding box center [1388, 502] width 221 height 16
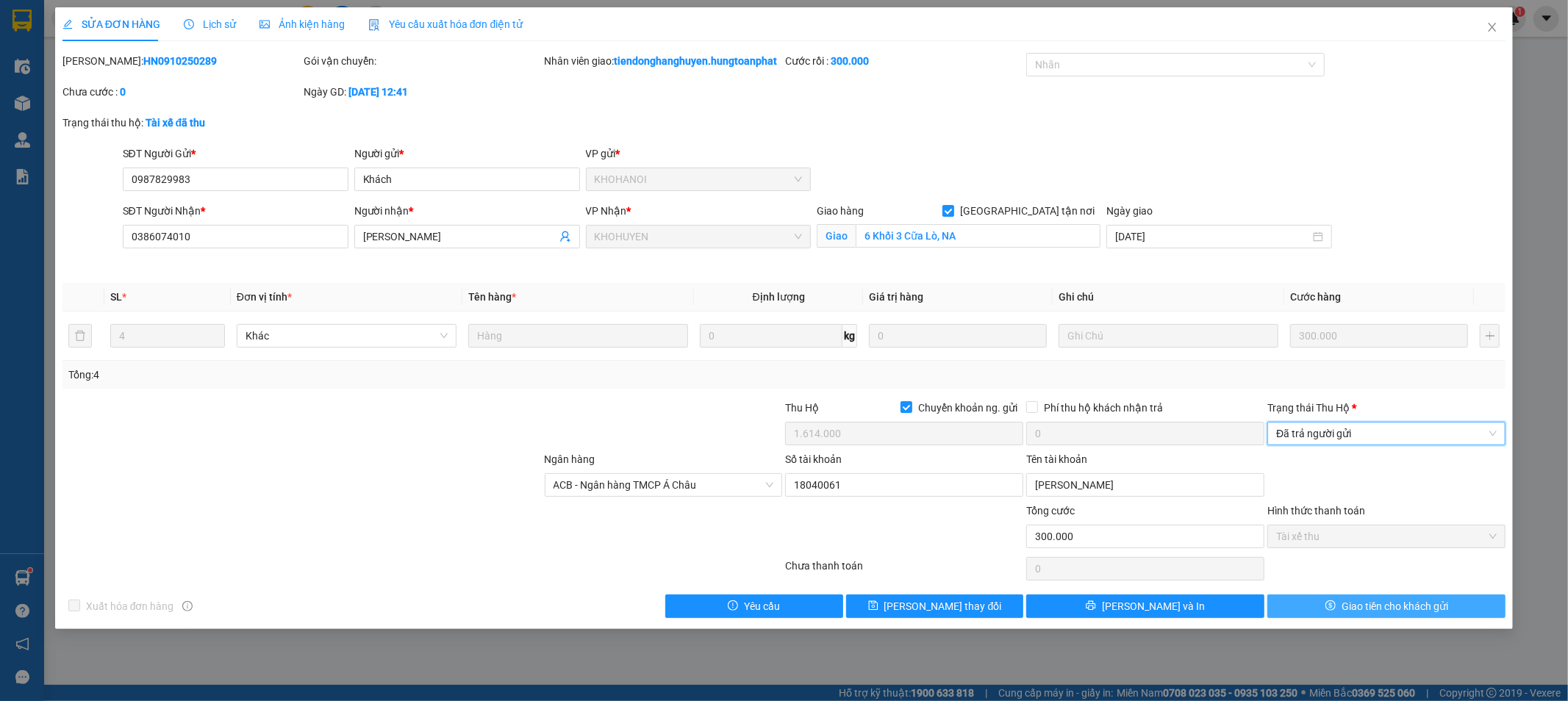
click at [1366, 614] on span "Giao tiền cho khách gửi" at bounding box center [1395, 606] width 107 height 16
